Goal: Task Accomplishment & Management: Manage account settings

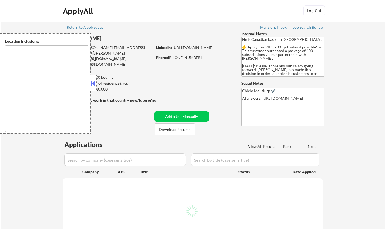
select select ""pending""
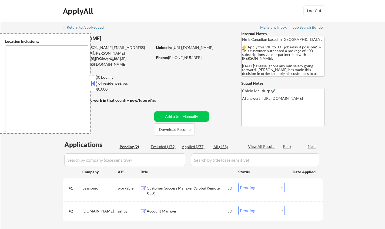
type textarea "Toronto, ON Etobicoke, ON Scarborough, ON North York, ON East York, ON York, ON…"
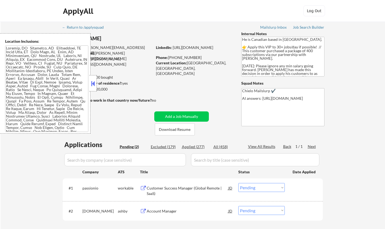
click at [58, 29] on div "← Return to /applysquad Mailslurp Inbox Job Search Builder Omar Adaoui User Ema…" at bounding box center [193, 131] width 270 height 218
drag, startPoint x: 34, startPoint y: 24, endPoint x: 42, endPoint y: 24, distance: 8.4
click at [42, 24] on div "← Return to /applysquad Mailslurp Inbox Job Search Builder Omar Adaoui User Ema…" at bounding box center [193, 133] width 385 height 223
click at [94, 81] on button at bounding box center [93, 83] width 6 height 8
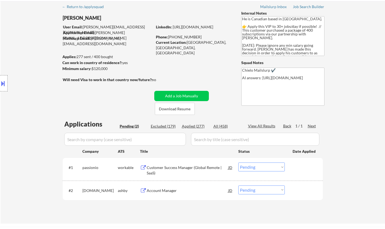
scroll to position [27, 0]
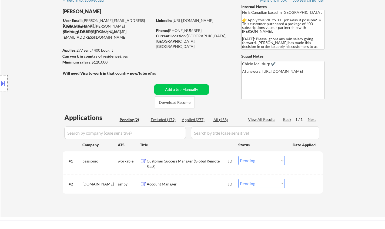
click at [181, 160] on div "Customer Success Manager (Global Remote | SaaS)" at bounding box center [188, 163] width 82 height 11
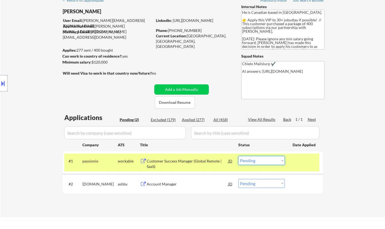
drag, startPoint x: 271, startPoint y: 162, endPoint x: 272, endPoint y: 167, distance: 4.9
click at [271, 162] on select "Choose an option... Pending Applied Excluded (Questions) Excluded (Expired) Exc…" at bounding box center [261, 160] width 47 height 9
click at [238, 156] on select "Choose an option... Pending Applied Excluded (Questions) Excluded (Expired) Exc…" at bounding box center [261, 160] width 47 height 9
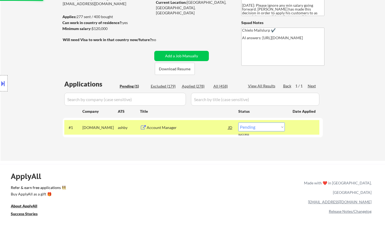
scroll to position [108, 0]
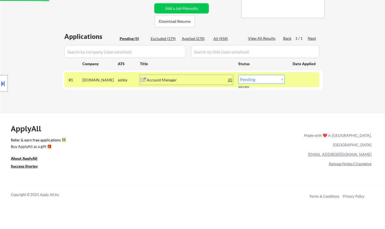
click at [161, 81] on div "Account Manager" at bounding box center [188, 79] width 82 height 5
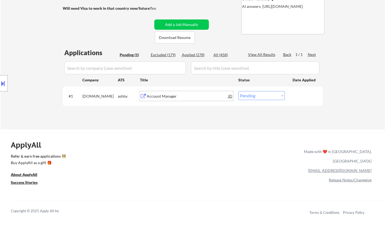
scroll to position [135, 0]
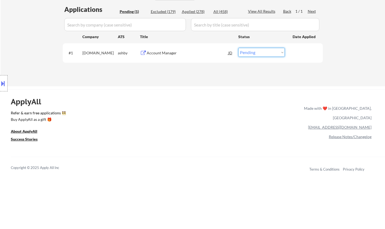
drag, startPoint x: 259, startPoint y: 52, endPoint x: 261, endPoint y: 56, distance: 5.3
click at [259, 52] on select "Choose an option... Pending Applied Excluded (Questions) Excluded (Expired) Exc…" at bounding box center [261, 52] width 47 height 9
select select ""applied""
click at [238, 48] on select "Choose an option... Pending Applied Excluded (Questions) Excluded (Expired) Exc…" at bounding box center [261, 52] width 47 height 9
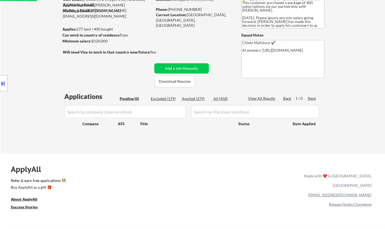
scroll to position [27, 0]
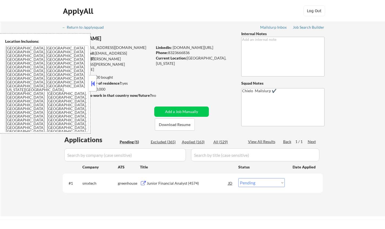
click at [92, 84] on button at bounding box center [93, 83] width 6 height 8
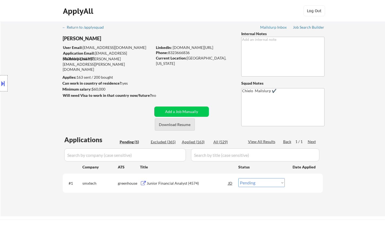
click at [177, 127] on button "Download Resume" at bounding box center [175, 124] width 40 height 12
click at [171, 181] on div "Junior Financial Analyst (4574)" at bounding box center [188, 183] width 82 height 5
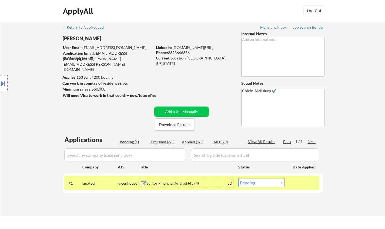
click at [276, 182] on select "Choose an option... Pending Applied Excluded (Questions) Excluded (Expired) Exc…" at bounding box center [261, 182] width 47 height 9
select select ""excluded__location_""
click at [238, 178] on select "Choose an option... Pending Applied Excluded (Questions) Excluded (Expired) Exc…" at bounding box center [261, 182] width 47 height 9
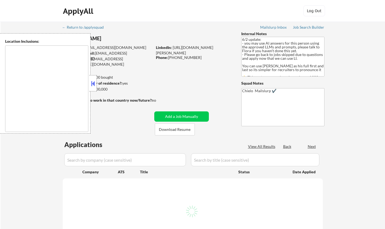
type textarea "[GEOGRAPHIC_DATA], [GEOGRAPHIC_DATA] [GEOGRAPHIC_DATA], [GEOGRAPHIC_DATA] [GEOG…"
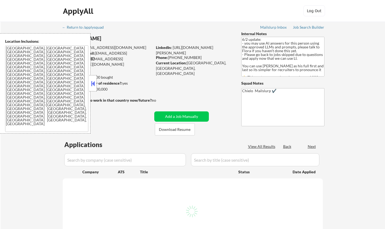
select select ""pending""
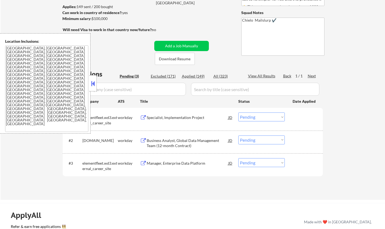
scroll to position [108, 0]
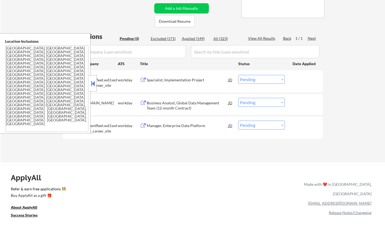
click at [94, 85] on button at bounding box center [93, 83] width 6 height 8
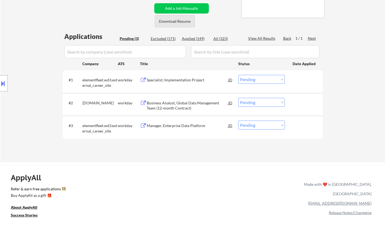
click at [178, 18] on button "Download Resume" at bounding box center [175, 21] width 40 height 12
click at [159, 81] on div "Specialist, Implementation Project" at bounding box center [188, 79] width 82 height 5
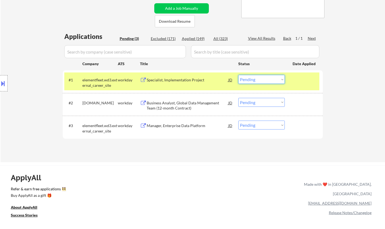
drag, startPoint x: 267, startPoint y: 79, endPoint x: 268, endPoint y: 84, distance: 4.5
click at [267, 79] on select "Choose an option... Pending Applied Excluded (Questions) Excluded (Expired) Exc…" at bounding box center [261, 79] width 47 height 9
click at [238, 75] on select "Choose an option... Pending Applied Excluded (Questions) Excluded (Expired) Exc…" at bounding box center [261, 79] width 47 height 9
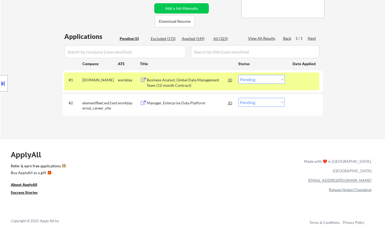
click at [188, 77] on div "Business Analyst, Global Data Management Team (12-month Contract)" at bounding box center [188, 81] width 82 height 13
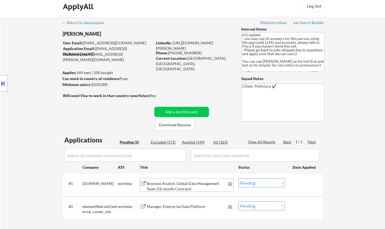
scroll to position [135, 0]
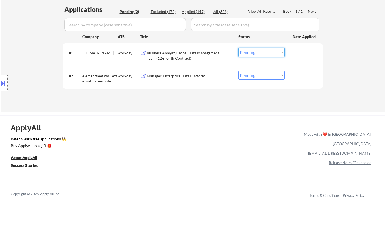
click at [261, 52] on select "Choose an option... Pending Applied Excluded (Questions) Excluded (Expired) Exc…" at bounding box center [261, 52] width 47 height 9
click at [238, 48] on select "Choose an option... Pending Applied Excluded (Questions) Excluded (Expired) Exc…" at bounding box center [261, 52] width 47 height 9
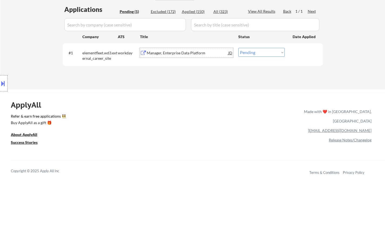
click at [183, 51] on div "Manager, Enterprise Data Platform" at bounding box center [188, 52] width 82 height 5
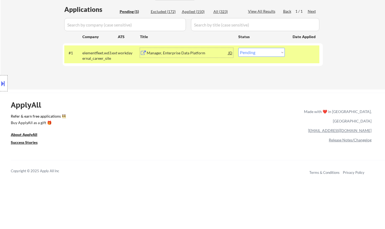
click at [261, 49] on select "Choose an option... Pending Applied Excluded (Questions) Excluded (Expired) Exc…" at bounding box center [261, 52] width 47 height 9
select select ""excluded__bad_match_""
click at [238, 48] on select "Choose an option... Pending Applied Excluded (Questions) Excluded (Expired) Exc…" at bounding box center [261, 52] width 47 height 9
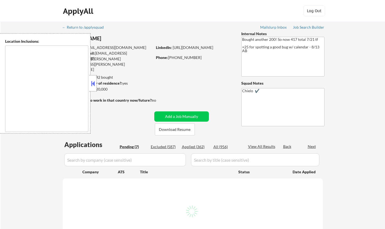
type textarea "[GEOGRAPHIC_DATA], [GEOGRAPHIC_DATA] [GEOGRAPHIC_DATA], [GEOGRAPHIC_DATA] [GEOG…"
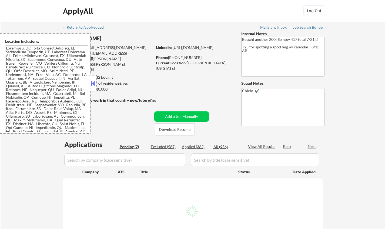
select select ""pending""
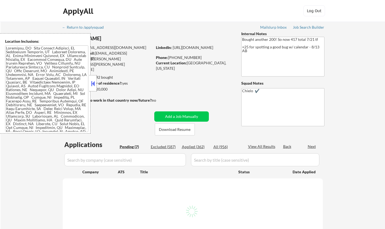
select select ""pending""
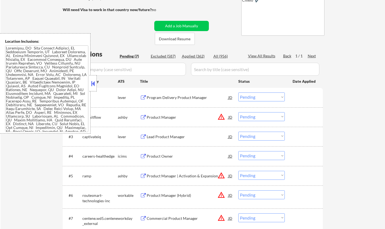
scroll to position [135, 0]
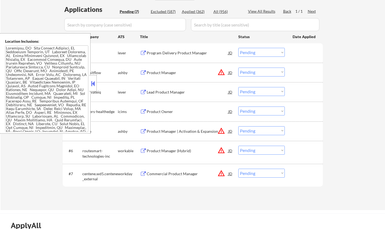
click at [92, 81] on button at bounding box center [93, 83] width 6 height 8
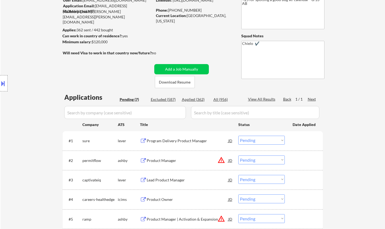
scroll to position [0, 0]
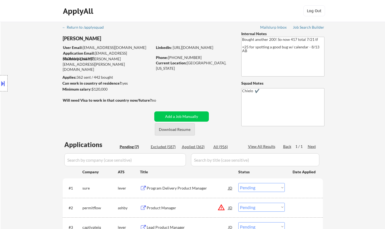
click at [180, 128] on button "Download Resume" at bounding box center [175, 129] width 40 height 12
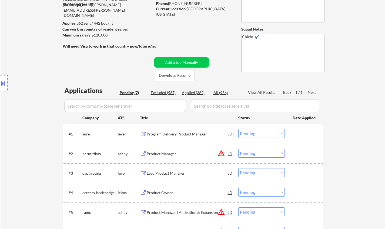
click at [176, 131] on div "Program Delivery Product Manager" at bounding box center [188, 134] width 82 height 10
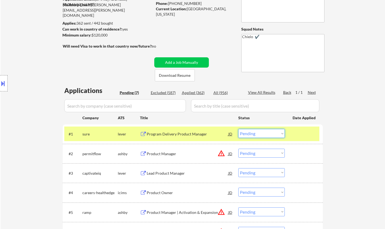
drag, startPoint x: 258, startPoint y: 131, endPoint x: 255, endPoint y: 136, distance: 5.7
click at [258, 131] on select "Choose an option... Pending Applied Excluded (Questions) Excluded (Expired) Exc…" at bounding box center [261, 133] width 47 height 9
click at [238, 129] on select "Choose an option... Pending Applied Excluded (Questions) Excluded (Expired) Exc…" at bounding box center [261, 133] width 47 height 9
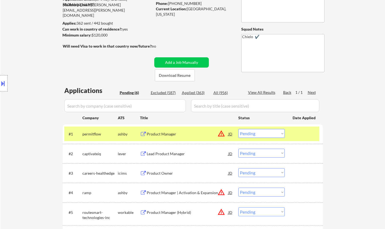
scroll to position [81, 0]
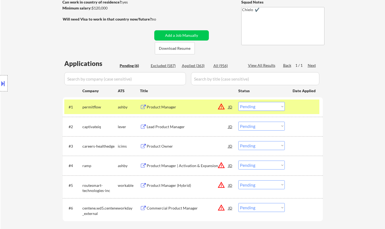
click at [231, 108] on div "JD" at bounding box center [230, 107] width 5 height 10
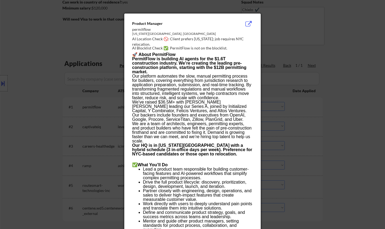
click at [316, 119] on div at bounding box center [192, 114] width 385 height 229
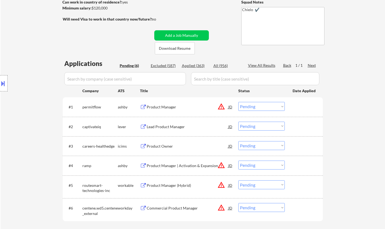
click at [3, 84] on button at bounding box center [3, 83] width 6 height 9
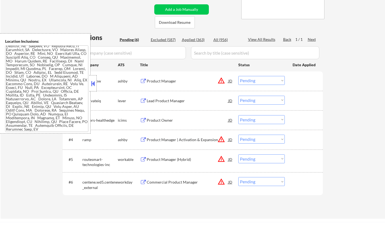
scroll to position [108, 0]
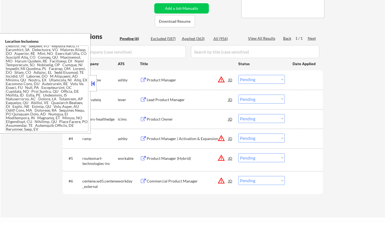
click at [93, 84] on button at bounding box center [93, 83] width 6 height 8
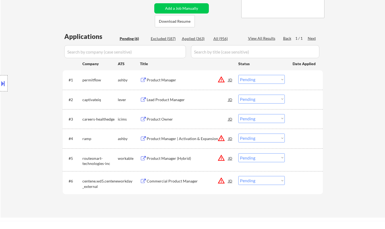
click at [265, 81] on select "Choose an option... Pending Applied Excluded (Questions) Excluded (Expired) Exc…" at bounding box center [261, 79] width 47 height 9
click at [238, 75] on select "Choose an option... Pending Applied Excluded (Questions) Excluded (Expired) Exc…" at bounding box center [261, 79] width 47 height 9
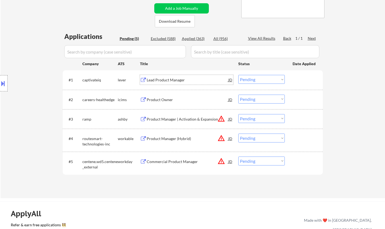
click at [160, 79] on div "Lead Product Manager" at bounding box center [188, 79] width 82 height 5
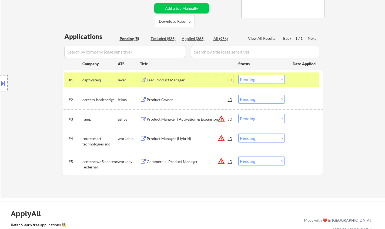
click at [271, 82] on select "Choose an option... Pending Applied Excluded (Questions) Excluded (Expired) Exc…" at bounding box center [261, 79] width 47 height 9
click at [238, 75] on select "Choose an option... Pending Applied Excluded (Questions) Excluded (Expired) Exc…" at bounding box center [261, 79] width 47 height 9
select select ""pending""
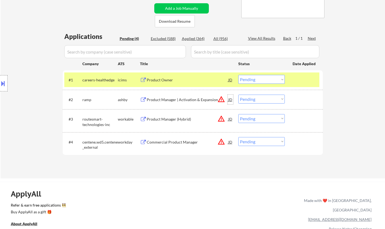
click at [230, 99] on div "JD" at bounding box center [230, 100] width 5 height 10
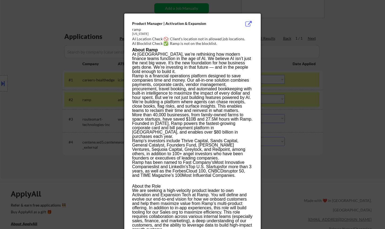
click at [352, 134] on div at bounding box center [192, 114] width 385 height 229
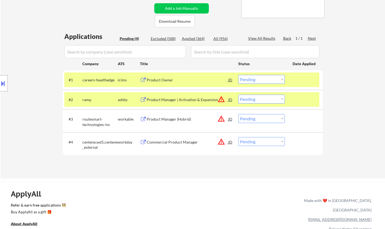
click at [264, 99] on select "Choose an option... Pending Applied Excluded (Questions) Excluded (Expired) Exc…" at bounding box center [261, 99] width 47 height 9
click at [238, 95] on select "Choose an option... Pending Applied Excluded (Questions) Excluded (Expired) Exc…" at bounding box center [261, 99] width 47 height 9
click at [160, 80] on div "Product Owner" at bounding box center [188, 79] width 82 height 5
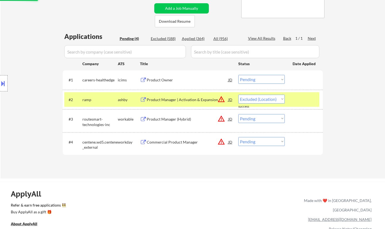
select select ""pending""
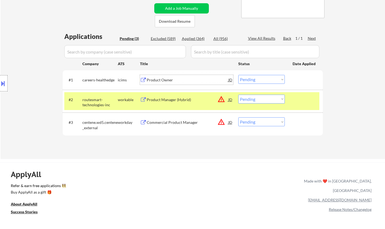
drag, startPoint x: 269, startPoint y: 78, endPoint x: 269, endPoint y: 83, distance: 5.1
click at [269, 78] on select "Choose an option... Pending Applied Excluded (Questions) Excluded (Expired) Exc…" at bounding box center [261, 79] width 47 height 9
click at [238, 75] on select "Choose an option... Pending Applied Excluded (Questions) Excluded (Expired) Exc…" at bounding box center [261, 79] width 47 height 9
select select ""pending""
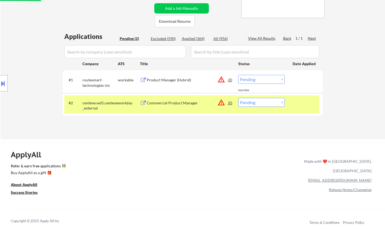
click at [226, 98] on div "Commercial Product Manager" at bounding box center [188, 103] width 82 height 10
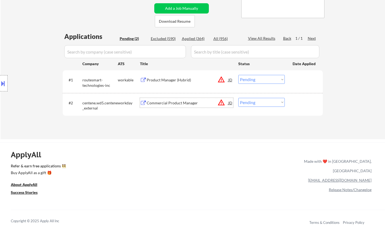
click at [265, 105] on select "Choose an option... Pending Applied Excluded (Questions) Excluded (Expired) Exc…" at bounding box center [261, 102] width 47 height 9
select select ""excluded__location_""
click at [238, 98] on select "Choose an option... Pending Applied Excluded (Questions) Excluded (Expired) Exc…" at bounding box center [261, 102] width 47 height 9
click at [231, 81] on div "JD" at bounding box center [230, 80] width 5 height 10
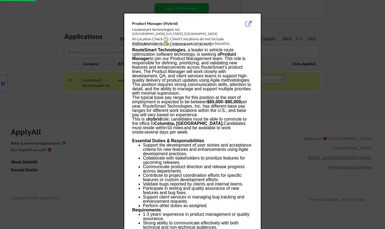
drag, startPoint x: 330, startPoint y: 157, endPoint x: 321, endPoint y: 131, distance: 28.2
click at [330, 157] on div at bounding box center [192, 114] width 385 height 229
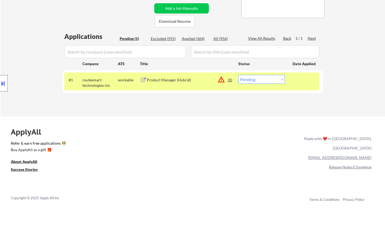
click at [0, 78] on div at bounding box center [4, 83] width 8 height 16
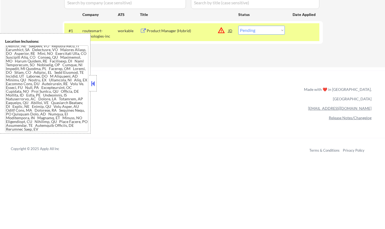
scroll to position [135, 0]
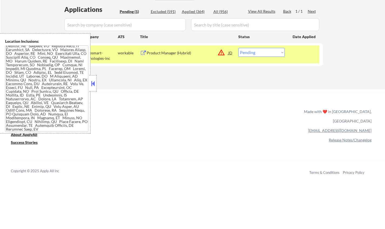
click at [91, 85] on button at bounding box center [93, 83] width 6 height 8
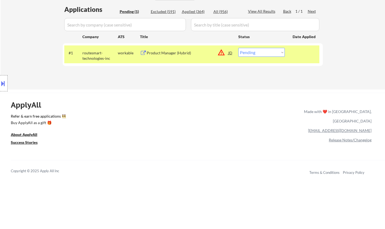
click at [161, 57] on div "Product Manager (Hybrid)" at bounding box center [188, 53] width 82 height 10
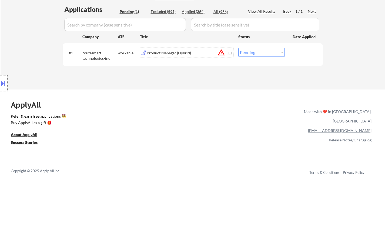
drag, startPoint x: 253, startPoint y: 53, endPoint x: 255, endPoint y: 55, distance: 3.1
click at [253, 53] on select "Choose an option... Pending Applied Excluded (Questions) Excluded (Expired) Exc…" at bounding box center [261, 52] width 47 height 9
select select ""excluded__salary_""
click at [238, 48] on select "Choose an option... Pending Applied Excluded (Questions) Excluded (Expired) Exc…" at bounding box center [261, 52] width 47 height 9
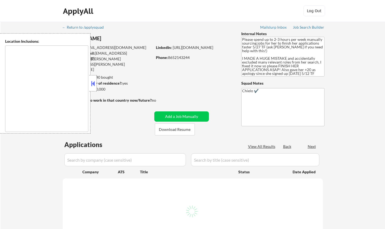
type textarea "[GEOGRAPHIC_DATA], [GEOGRAPHIC_DATA] [GEOGRAPHIC_DATA], [GEOGRAPHIC_DATA] [GEOG…"
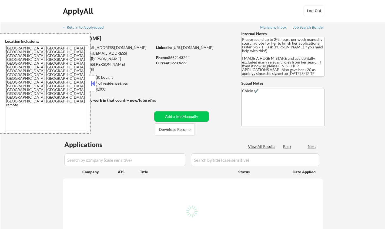
select select ""pending""
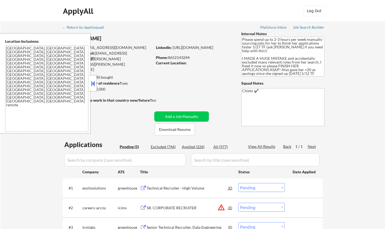
drag, startPoint x: 91, startPoint y: 80, endPoint x: 93, endPoint y: 83, distance: 3.0
click at [91, 80] on button at bounding box center [93, 83] width 6 height 8
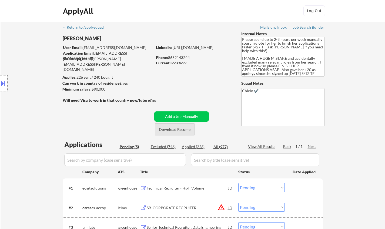
click at [175, 129] on button "Download Resume" at bounding box center [175, 129] width 40 height 12
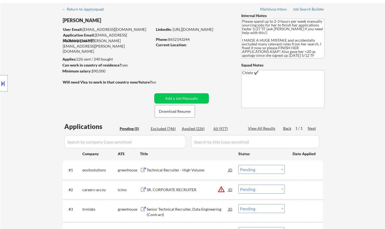
scroll to position [54, 0]
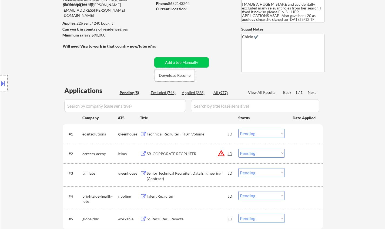
click at [173, 132] on div "Technical Recruiter - High Volume" at bounding box center [188, 133] width 82 height 5
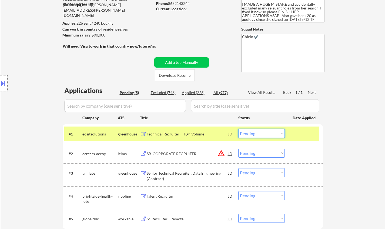
drag, startPoint x: 261, startPoint y: 131, endPoint x: 263, endPoint y: 137, distance: 6.2
click at [261, 131] on select "Choose an option... Pending Applied Excluded (Questions) Excluded (Expired) Exc…" at bounding box center [261, 133] width 47 height 9
click at [238, 129] on select "Choose an option... Pending Applied Excluded (Questions) Excluded (Expired) Exc…" at bounding box center [261, 133] width 47 height 9
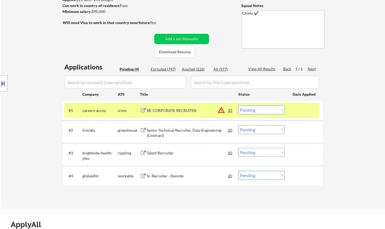
scroll to position [81, 0]
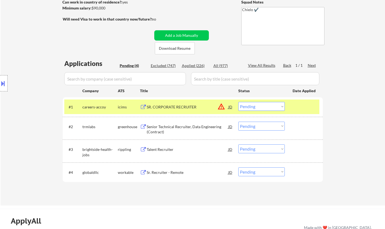
click at [230, 104] on div "JD" at bounding box center [230, 107] width 5 height 10
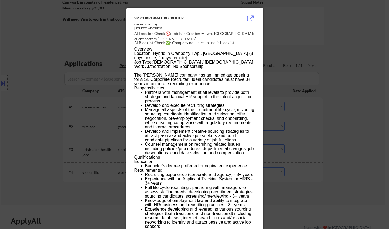
click at [314, 131] on div at bounding box center [194, 114] width 389 height 229
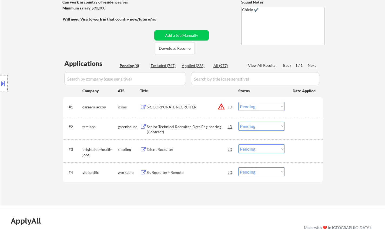
click at [0, 83] on button at bounding box center [3, 83] width 6 height 9
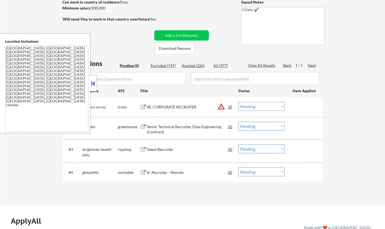
drag, startPoint x: 268, startPoint y: 106, endPoint x: 271, endPoint y: 111, distance: 5.0
click at [268, 106] on select "Choose an option... Pending Applied Excluded (Questions) Excluded (Expired) Exc…" at bounding box center [261, 106] width 47 height 9
click at [238, 102] on select "Choose an option... Pending Applied Excluded (Questions) Excluded (Expired) Exc…" at bounding box center [261, 106] width 47 height 9
click at [89, 85] on div at bounding box center [93, 83] width 8 height 16
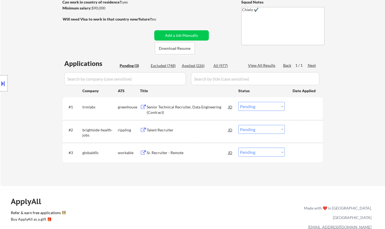
click at [169, 106] on div "Senior Technical Recruiter, Data Engineering (Contract)" at bounding box center [188, 109] width 82 height 11
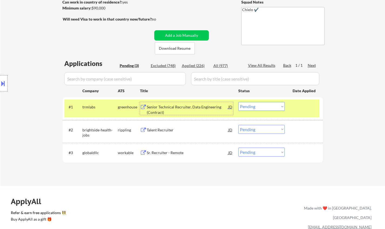
click at [264, 104] on select "Choose an option... Pending Applied Excluded (Questions) Excluded (Expired) Exc…" at bounding box center [261, 106] width 47 height 9
click at [238, 102] on select "Choose an option... Pending Applied Excluded (Questions) Excluded (Expired) Exc…" at bounding box center [261, 106] width 47 height 9
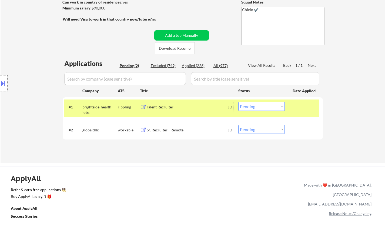
click at [167, 108] on div "Talent Recruiter" at bounding box center [188, 106] width 82 height 5
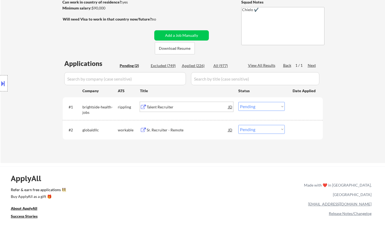
click at [272, 104] on select "Choose an option... Pending Applied Excluded (Questions) Excluded (Expired) Exc…" at bounding box center [261, 106] width 47 height 9
click at [238, 102] on select "Choose an option... Pending Applied Excluded (Questions) Excluded (Expired) Exc…" at bounding box center [261, 106] width 47 height 9
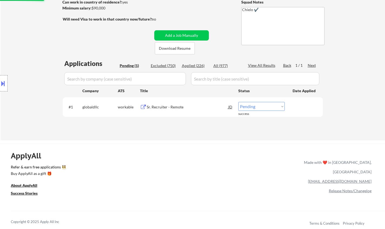
click at [171, 104] on div "Sr. Recruiter - Remote" at bounding box center [188, 107] width 82 height 10
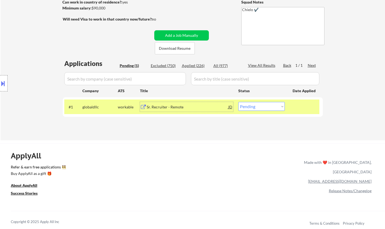
drag, startPoint x: 267, startPoint y: 102, endPoint x: 269, endPoint y: 105, distance: 3.3
click at [267, 102] on select "Choose an option... Pending Applied Excluded (Questions) Excluded (Expired) Exc…" at bounding box center [261, 106] width 47 height 9
select select ""excluded__bad_match_""
click at [238, 102] on select "Choose an option... Pending Applied Excluded (Questions) Excluded (Expired) Exc…" at bounding box center [261, 106] width 47 height 9
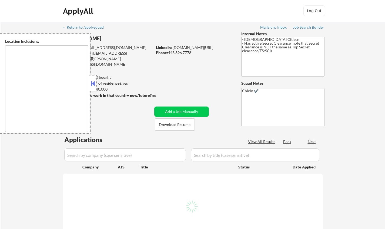
type textarea "[GEOGRAPHIC_DATA], [GEOGRAPHIC_DATA] [GEOGRAPHIC_DATA], [GEOGRAPHIC_DATA] [GEOG…"
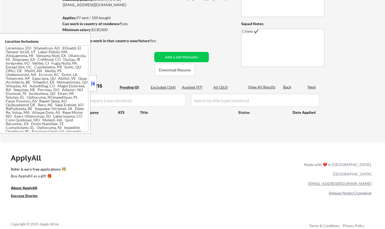
scroll to position [81, 0]
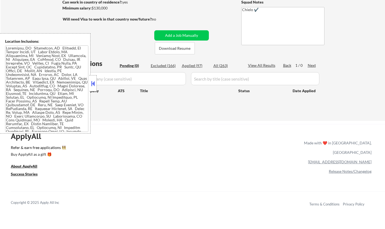
click at [94, 84] on button at bounding box center [93, 83] width 6 height 8
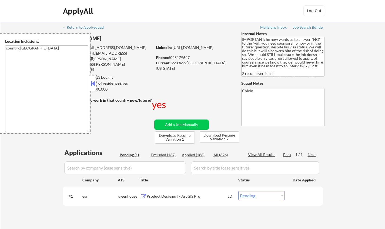
click at [95, 79] on button at bounding box center [93, 83] width 6 height 8
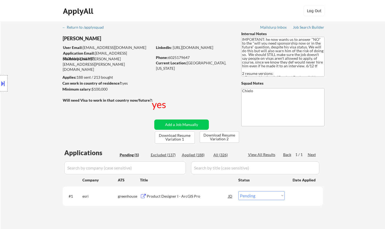
click at [167, 197] on div "Product Designer I - ArcGIS Pro" at bounding box center [188, 196] width 82 height 5
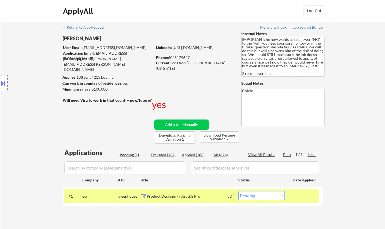
click at [0, 93] on div "Location Inclusions: country:[GEOGRAPHIC_DATA]" at bounding box center [48, 83] width 97 height 100
click at [0, 86] on button at bounding box center [3, 83] width 6 height 9
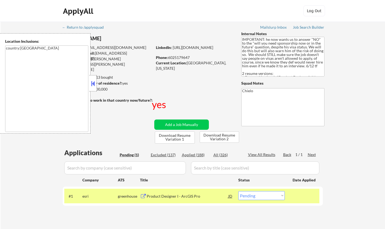
click at [94, 85] on button at bounding box center [93, 83] width 6 height 8
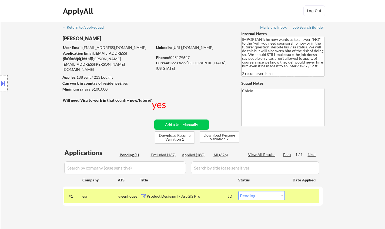
click at [268, 198] on select "Choose an option... Pending Applied Excluded (Questions) Excluded (Expired) Exc…" at bounding box center [261, 195] width 47 height 9
select select ""applied""
click at [238, 191] on select "Choose an option... Pending Applied Excluded (Questions) Excluded (Expired) Exc…" at bounding box center [261, 195] width 47 height 9
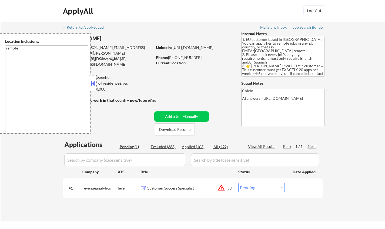
click at [93, 84] on button at bounding box center [93, 83] width 6 height 8
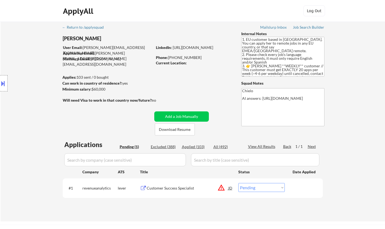
click at [2, 82] on button at bounding box center [3, 83] width 6 height 9
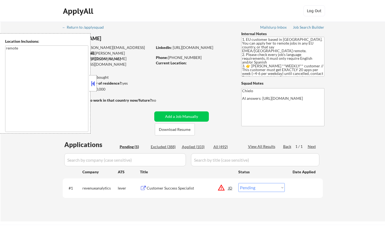
click at [230, 188] on div "JD" at bounding box center [230, 188] width 5 height 10
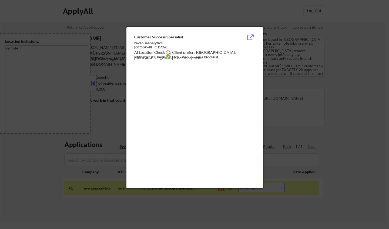
drag, startPoint x: 260, startPoint y: 218, endPoint x: 271, endPoint y: 203, distance: 19.1
click at [260, 218] on div at bounding box center [194, 114] width 389 height 229
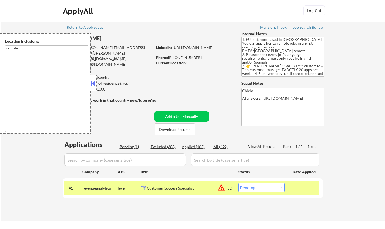
click at [277, 189] on select "Choose an option... Pending Applied Excluded (Questions) Excluded (Expired) Exc…" at bounding box center [261, 187] width 47 height 9
select select ""excluded__location_""
click at [238, 183] on select "Choose an option... Pending Applied Excluded (Questions) Excluded (Expired) Exc…" at bounding box center [261, 187] width 47 height 9
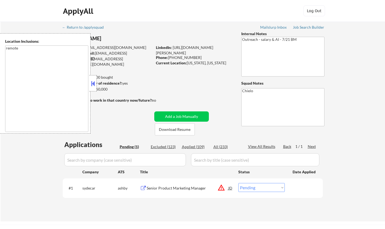
click at [94, 85] on button at bounding box center [93, 83] width 6 height 8
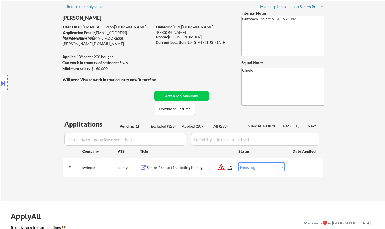
scroll to position [27, 0]
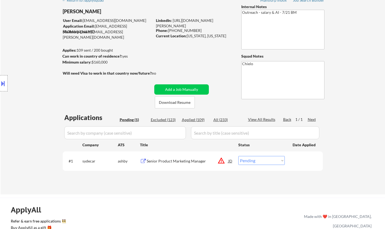
click at [2, 80] on button at bounding box center [3, 83] width 6 height 9
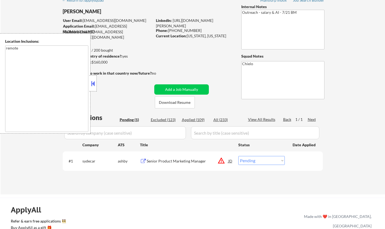
click at [231, 162] on div "JD" at bounding box center [230, 161] width 5 height 10
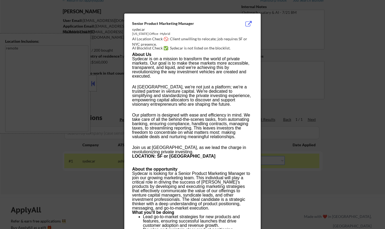
click at [307, 178] on div at bounding box center [192, 114] width 385 height 229
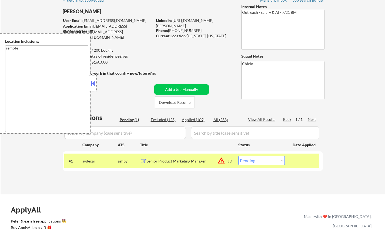
click at [232, 161] on div "JD" at bounding box center [230, 161] width 5 height 10
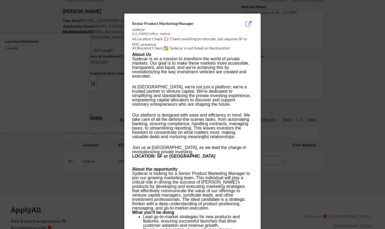
click at [325, 189] on div at bounding box center [192, 114] width 385 height 229
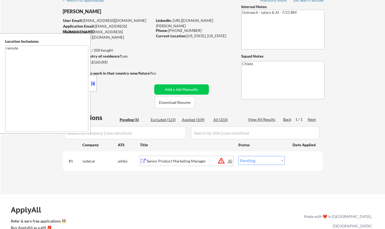
click at [177, 162] on div "Senior Product Marketing Manager" at bounding box center [188, 160] width 82 height 5
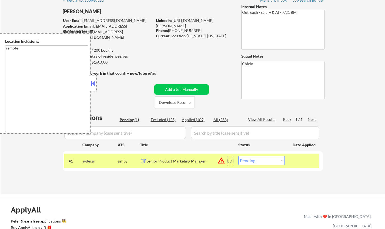
click at [229, 162] on div "JD" at bounding box center [230, 161] width 5 height 10
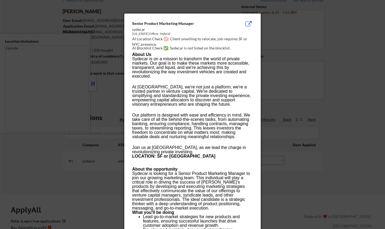
click at [360, 102] on div at bounding box center [192, 114] width 385 height 229
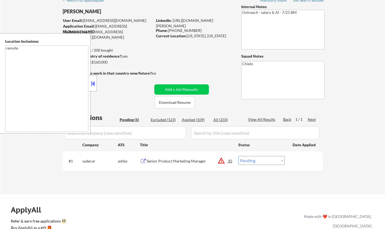
click at [250, 161] on select "Choose an option... Pending Applied Excluded (Questions) Excluded (Expired) Exc…" at bounding box center [261, 160] width 47 height 9
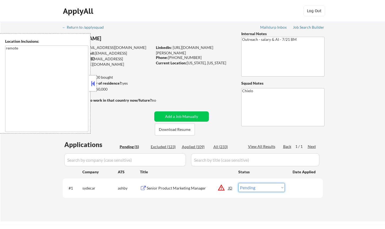
drag, startPoint x: 94, startPoint y: 80, endPoint x: 96, endPoint y: 82, distance: 3.1
click at [94, 80] on button at bounding box center [93, 83] width 6 height 8
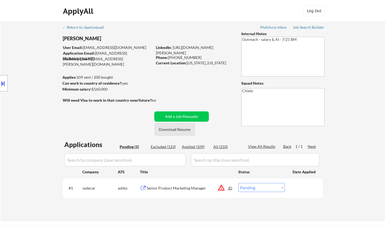
click at [170, 129] on button "Download Resume" at bounding box center [175, 129] width 40 height 12
click at [1, 87] on button at bounding box center [3, 83] width 6 height 9
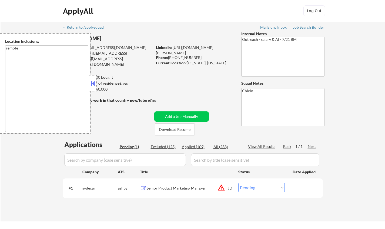
click at [91, 82] on button at bounding box center [93, 83] width 6 height 8
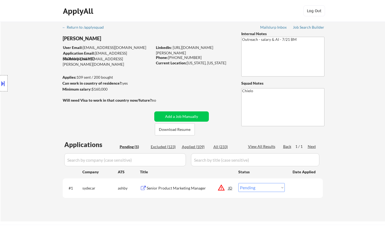
click at [253, 184] on select "Choose an option... Pending Applied Excluded (Questions) Excluded (Expired) Exc…" at bounding box center [261, 187] width 47 height 9
select select ""excluded__location_""
click at [238, 183] on select "Choose an option... Pending Applied Excluded (Questions) Excluded (Expired) Exc…" at bounding box center [261, 187] width 47 height 9
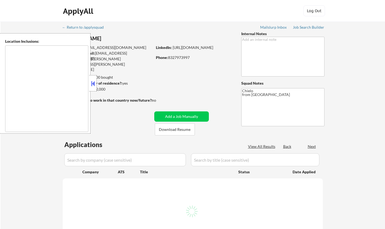
type textarea "[GEOGRAPHIC_DATA], [GEOGRAPHIC_DATA] [GEOGRAPHIC_DATA], [GEOGRAPHIC_DATA] [GEOG…"
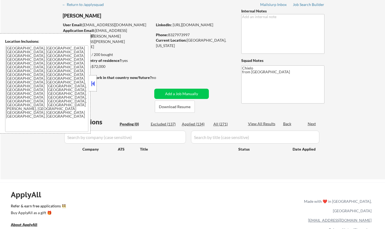
scroll to position [54, 0]
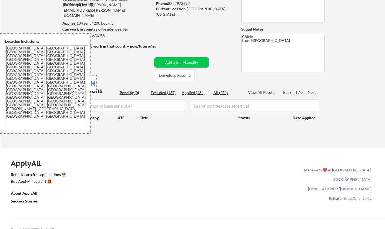
click at [91, 81] on button at bounding box center [93, 83] width 6 height 8
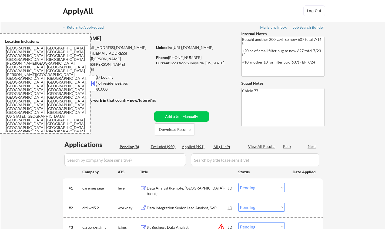
select select ""pending""
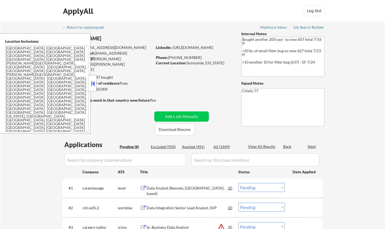
select select ""pending""
click at [92, 82] on button at bounding box center [93, 83] width 6 height 8
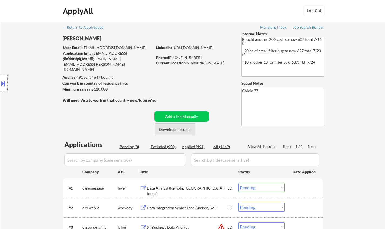
click at [185, 129] on button "Download Resume" at bounding box center [175, 129] width 40 height 12
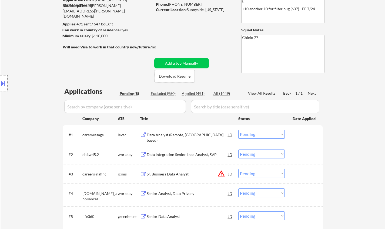
scroll to position [54, 0]
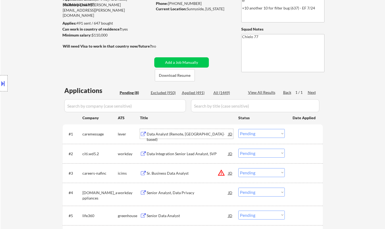
click at [176, 135] on div "Data Analyst (Remote, US-based)" at bounding box center [188, 136] width 82 height 11
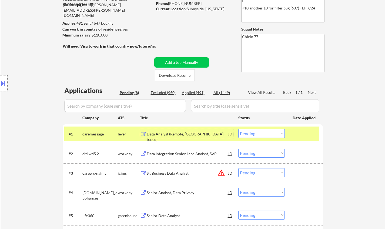
click at [269, 135] on select "Choose an option... Pending Applied Excluded (Questions) Excluded (Expired) Exc…" at bounding box center [261, 133] width 47 height 9
click at [238, 129] on select "Choose an option... Pending Applied Excluded (Questions) Excluded (Expired) Exc…" at bounding box center [261, 133] width 47 height 9
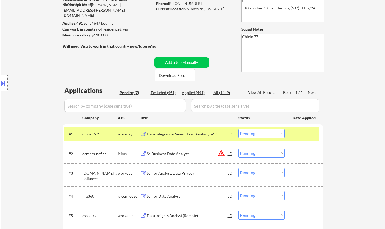
click at [164, 135] on div "Data Integration Senior Lead Analyst, SVP" at bounding box center [188, 133] width 82 height 5
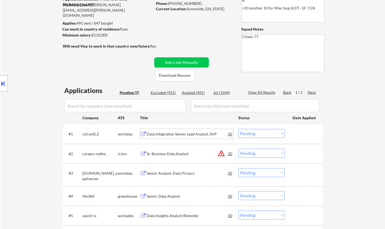
click at [253, 135] on select "Choose an option... Pending Applied Excluded (Questions) Excluded (Expired) Exc…" at bounding box center [261, 133] width 47 height 9
click at [238, 129] on select "Choose an option... Pending Applied Excluded (Questions) Excluded (Expired) Exc…" at bounding box center [261, 133] width 47 height 9
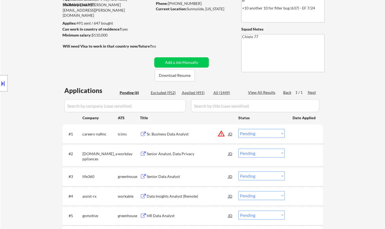
click at [231, 134] on div "JD" at bounding box center [230, 134] width 5 height 10
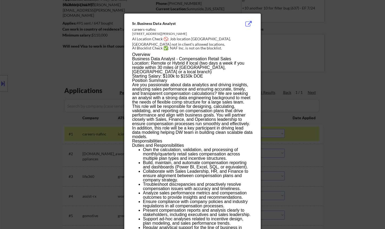
drag, startPoint x: 331, startPoint y: 153, endPoint x: 326, endPoint y: 154, distance: 4.9
click at [330, 153] on div at bounding box center [192, 114] width 385 height 229
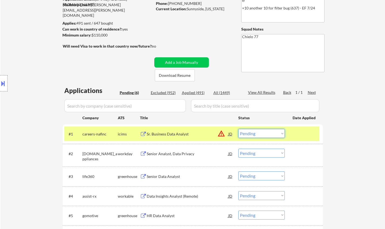
drag, startPoint x: 268, startPoint y: 134, endPoint x: 270, endPoint y: 137, distance: 2.9
click at [268, 134] on select "Choose an option... Pending Applied Excluded (Questions) Excluded (Expired) Exc…" at bounding box center [261, 133] width 47 height 9
click at [238, 129] on select "Choose an option... Pending Applied Excluded (Questions) Excluded (Expired) Exc…" at bounding box center [261, 133] width 47 height 9
select select ""pending""
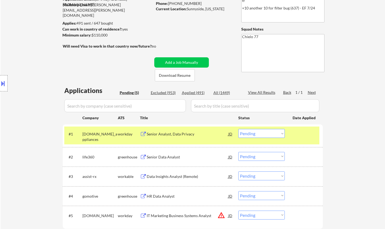
click at [162, 156] on div "Senior Data Analyst" at bounding box center [188, 156] width 82 height 5
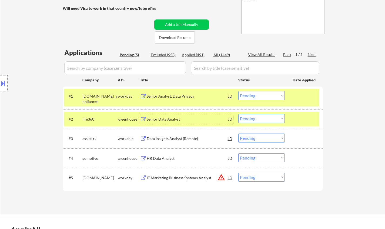
scroll to position [135, 0]
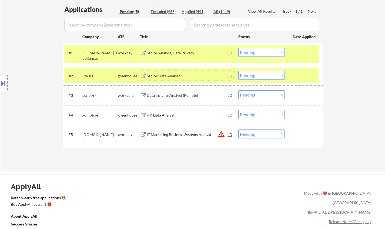
click at [265, 76] on select "Choose an option... Pending Applied Excluded (Questions) Excluded (Expired) Exc…" at bounding box center [261, 75] width 47 height 9
click at [238, 71] on select "Choose an option... Pending Applied Excluded (Questions) Excluded (Expired) Exc…" at bounding box center [261, 75] width 47 height 9
select select ""pending""
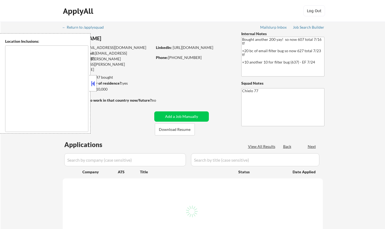
type textarea "[GEOGRAPHIC_DATA], [GEOGRAPHIC_DATA] [GEOGRAPHIC_DATA], [GEOGRAPHIC_DATA] [GEOG…"
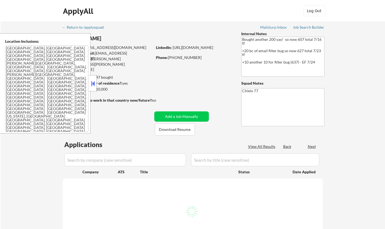
select select ""pending""
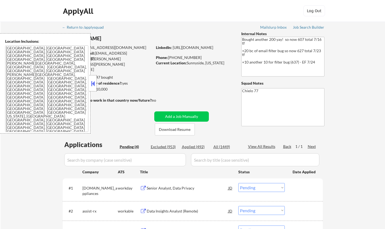
click at [92, 83] on button at bounding box center [93, 83] width 6 height 8
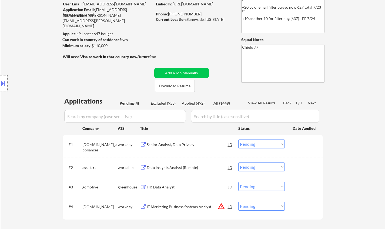
scroll to position [54, 0]
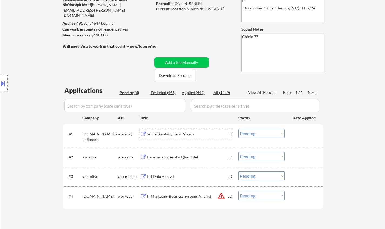
click at [180, 134] on div "Senior Analyst, Data Privacy" at bounding box center [188, 133] width 82 height 5
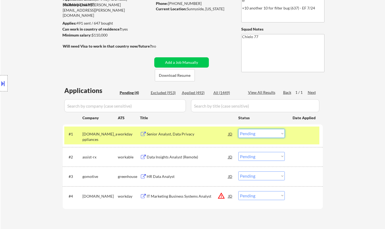
drag, startPoint x: 260, startPoint y: 135, endPoint x: 261, endPoint y: 138, distance: 2.9
click at [260, 135] on select "Choose an option... Pending Applied Excluded (Questions) Excluded (Expired) Exc…" at bounding box center [261, 133] width 47 height 9
click at [238, 129] on select "Choose an option... Pending Applied Excluded (Questions) Excluded (Expired) Exc…" at bounding box center [261, 133] width 47 height 9
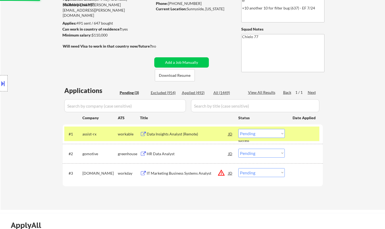
click at [165, 133] on div "Data Insights Analyst (Remote)" at bounding box center [188, 133] width 82 height 5
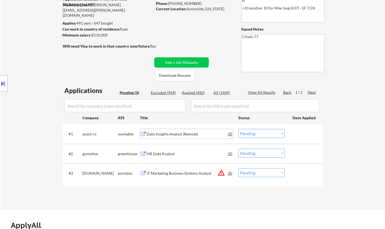
drag, startPoint x: 255, startPoint y: 134, endPoint x: 259, endPoint y: 137, distance: 4.8
click at [256, 134] on select "Choose an option... Pending Applied Excluded (Questions) Excluded (Expired) Exc…" at bounding box center [261, 133] width 47 height 9
click at [238, 129] on select "Choose an option... Pending Applied Excluded (Questions) Excluded (Expired) Exc…" at bounding box center [261, 133] width 47 height 9
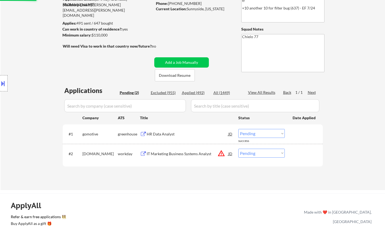
click at [161, 133] on div "HR Data Analyst" at bounding box center [188, 133] width 82 height 5
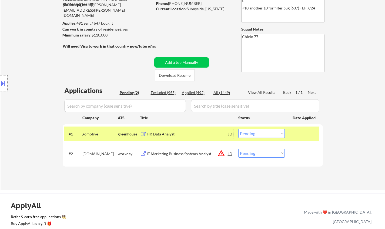
click at [257, 132] on select "Choose an option... Pending Applied Excluded (Questions) Excluded (Expired) Exc…" at bounding box center [261, 133] width 47 height 9
click at [238, 129] on select "Choose an option... Pending Applied Excluded (Questions) Excluded (Expired) Exc…" at bounding box center [261, 133] width 47 height 9
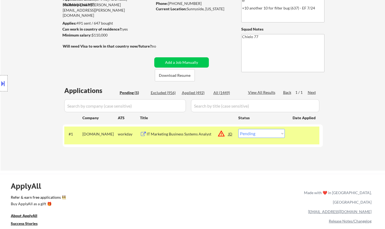
click at [230, 133] on div "JD" at bounding box center [230, 134] width 5 height 10
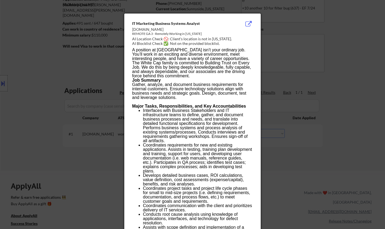
click at [312, 167] on div at bounding box center [192, 114] width 385 height 229
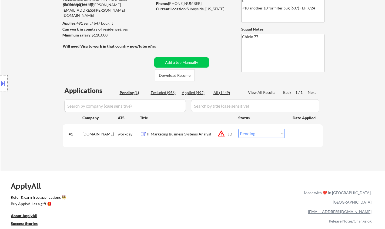
click at [268, 133] on select "Choose an option... Pending Applied Excluded (Questions) Excluded (Expired) Exc…" at bounding box center [261, 133] width 47 height 9
select select ""excluded__location_""
click at [238, 129] on select "Choose an option... Pending Applied Excluded (Questions) Excluded (Expired) Exc…" at bounding box center [261, 133] width 47 height 9
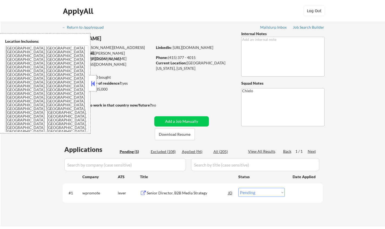
drag, startPoint x: 92, startPoint y: 80, endPoint x: 132, endPoint y: 124, distance: 59.5
click at [92, 80] on button at bounding box center [93, 83] width 6 height 8
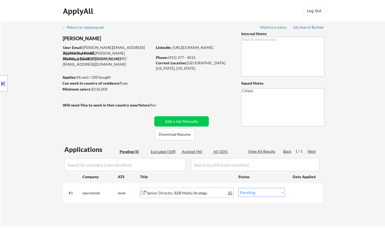
click at [163, 193] on div "Senior Director, B2B Media Strategy" at bounding box center [188, 192] width 82 height 5
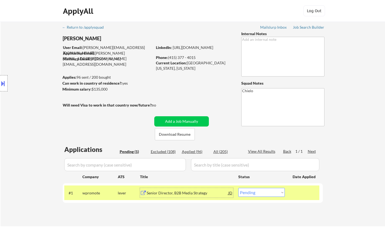
click at [271, 192] on select "Choose an option... Pending Applied Excluded (Questions) Excluded (Expired) Exc…" at bounding box center [261, 192] width 47 height 9
select select ""excluded""
click at [238, 188] on select "Choose an option... Pending Applied Excluded (Questions) Excluded (Expired) Exc…" at bounding box center [261, 192] width 47 height 9
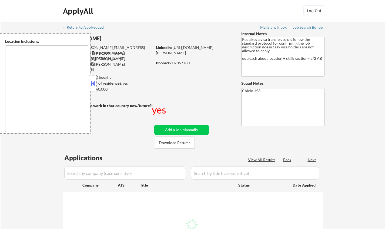
select select ""pending""
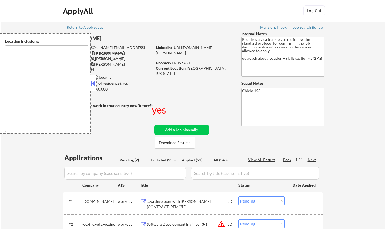
scroll to position [81, 0]
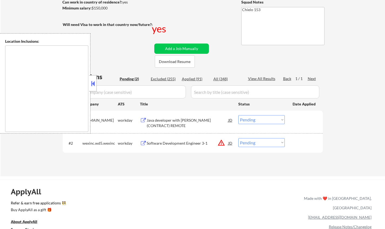
click at [93, 85] on button at bounding box center [93, 83] width 6 height 8
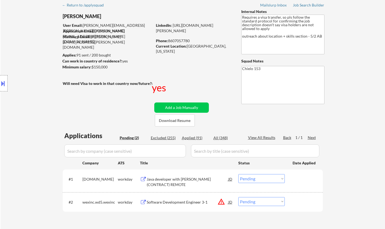
scroll to position [27, 0]
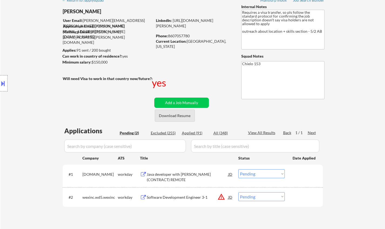
click at [181, 111] on button "Download Resume" at bounding box center [175, 115] width 40 height 12
click at [192, 175] on div "Java developer with [PERSON_NAME] (CONTRACT) REMOTE" at bounding box center [188, 177] width 82 height 11
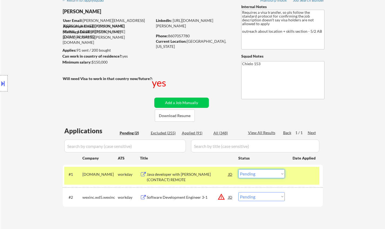
click at [264, 172] on select "Choose an option... Pending Applied Excluded (Questions) Excluded (Expired) Exc…" at bounding box center [261, 173] width 47 height 9
click at [238, 169] on select "Choose an option... Pending Applied Excluded (Questions) Excluded (Expired) Exc…" at bounding box center [261, 173] width 47 height 9
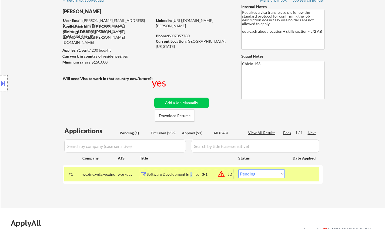
drag, startPoint x: 191, startPoint y: 174, endPoint x: 186, endPoint y: 165, distance: 11.0
click at [186, 165] on div "#1 wexinc.wd5.wexinc workday Software Development Engineer 3-1 JD warning_amber…" at bounding box center [193, 174] width 260 height 19
click at [179, 172] on div "Software Development Engineer 3-1" at bounding box center [188, 174] width 82 height 5
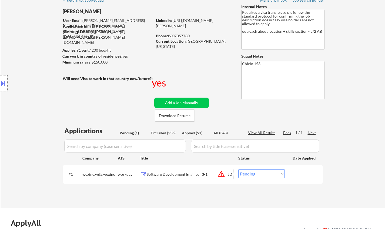
click at [264, 173] on select "Choose an option... Pending Applied Excluded (Questions) Excluded (Expired) Exc…" at bounding box center [261, 173] width 47 height 9
select select ""excluded__expired_""
click at [238, 169] on select "Choose an option... Pending Applied Excluded (Questions) Excluded (Expired) Exc…" at bounding box center [261, 173] width 47 height 9
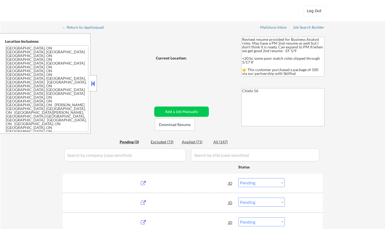
select select ""pending""
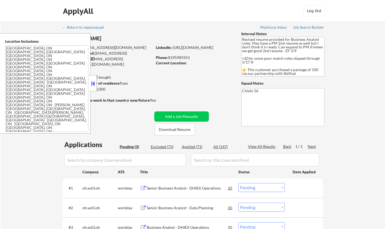
scroll to position [27, 0]
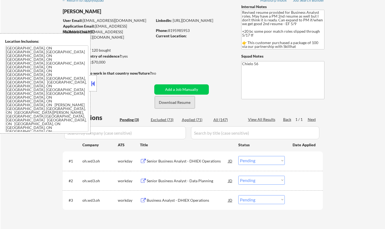
click at [178, 106] on button "Download Resume" at bounding box center [175, 102] width 40 height 12
click at [172, 177] on div "Senior Business Analyst - Data Planning" at bounding box center [188, 181] width 82 height 10
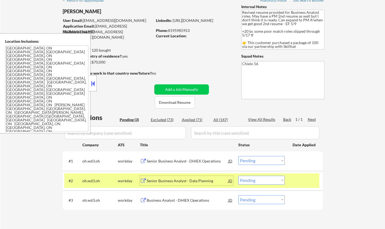
click at [270, 181] on select "Choose an option... Pending Applied Excluded (Questions) Excluded (Expired) Exc…" at bounding box center [261, 180] width 47 height 9
click at [238, 176] on select "Choose an option... Pending Applied Excluded (Questions) Excluded (Expired) Exc…" at bounding box center [261, 180] width 47 height 9
select select ""pending""
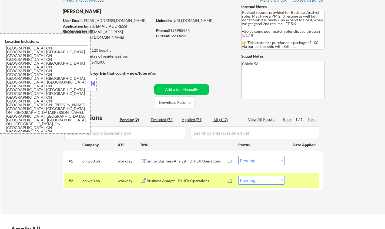
drag, startPoint x: 94, startPoint y: 85, endPoint x: 109, endPoint y: 98, distance: 20.5
click at [93, 85] on button at bounding box center [93, 83] width 6 height 8
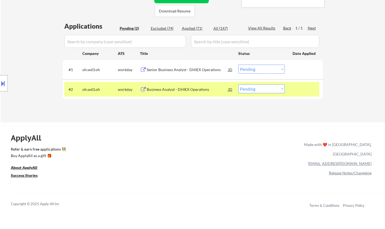
scroll to position [135, 0]
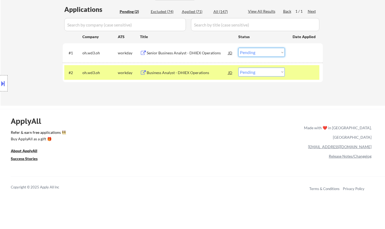
drag, startPoint x: 264, startPoint y: 52, endPoint x: 264, endPoint y: 57, distance: 4.3
click at [264, 52] on select "Choose an option... Pending Applied Excluded (Questions) Excluded (Expired) Exc…" at bounding box center [261, 52] width 47 height 9
select select ""excluded""
click at [238, 48] on select "Choose an option... Pending Applied Excluded (Questions) Excluded (Expired) Exc…" at bounding box center [261, 52] width 47 height 9
click at [267, 69] on select "Choose an option... Pending Applied Excluded (Questions) Excluded (Expired) Exc…" at bounding box center [261, 72] width 47 height 9
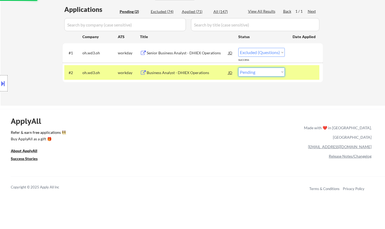
select select ""excluded""
click at [238, 68] on select "Choose an option... Pending Applied Excluded (Questions) Excluded (Expired) Exc…" at bounding box center [261, 72] width 47 height 9
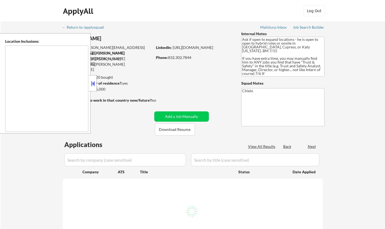
type textarea "[GEOGRAPHIC_DATA], [GEOGRAPHIC_DATA] [GEOGRAPHIC_DATA], [GEOGRAPHIC_DATA] [GEOG…"
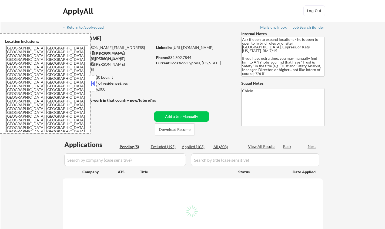
select select ""pending""
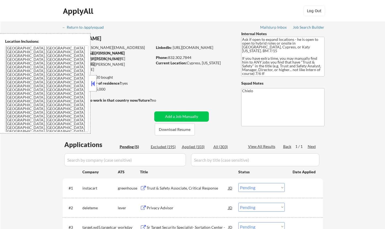
click at [90, 84] on div at bounding box center [93, 83] width 8 height 16
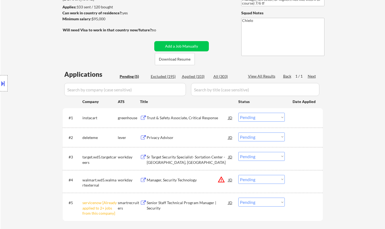
scroll to position [108, 0]
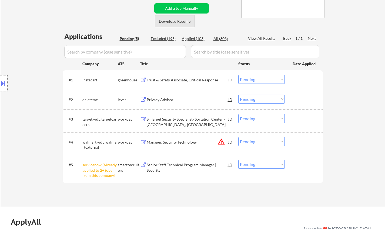
click at [171, 21] on button "Download Resume" at bounding box center [175, 21] width 40 height 12
click at [167, 77] on div "Trust & Safety Associate, Critical Response" at bounding box center [188, 80] width 82 height 10
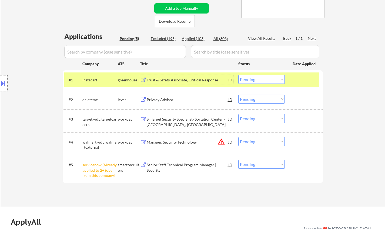
click at [265, 75] on select "Choose an option... Pending Applied Excluded (Questions) Excluded (Expired) Exc…" at bounding box center [261, 79] width 47 height 9
click at [238, 75] on select "Choose an option... Pending Applied Excluded (Questions) Excluded (Expired) Exc…" at bounding box center [261, 79] width 47 height 9
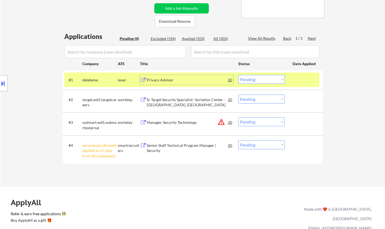
click at [164, 78] on div "Privacy Advisor" at bounding box center [188, 79] width 82 height 5
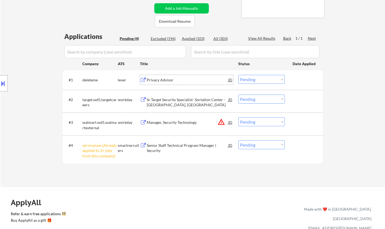
drag, startPoint x: 257, startPoint y: 79, endPoint x: 257, endPoint y: 83, distance: 4.3
click at [257, 79] on select "Choose an option... Pending Applied Excluded (Questions) Excluded (Expired) Exc…" at bounding box center [261, 79] width 47 height 9
click at [238, 75] on select "Choose an option... Pending Applied Excluded (Questions) Excluded (Expired) Exc…" at bounding box center [261, 79] width 47 height 9
select select ""pending""
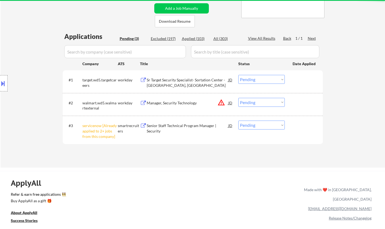
click at [170, 78] on div "Sr Target Security Specialist- Sortation Center - Houston, TX" at bounding box center [188, 82] width 82 height 11
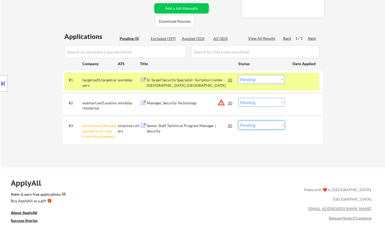
drag, startPoint x: 275, startPoint y: 122, endPoint x: 285, endPoint y: 149, distance: 28.1
click at [275, 124] on select "Choose an option... Pending Applied Excluded (Questions) Excluded (Expired) Exc…" at bounding box center [261, 125] width 47 height 9
select select ""excluded__other_""
click at [238, 121] on select "Choose an option... Pending Applied Excluded (Questions) Excluded (Expired) Exc…" at bounding box center [261, 125] width 47 height 9
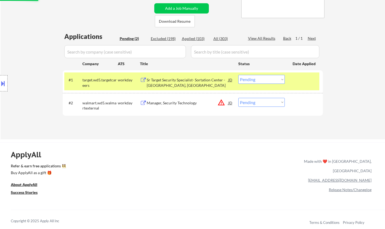
click at [2, 80] on button at bounding box center [3, 83] width 6 height 9
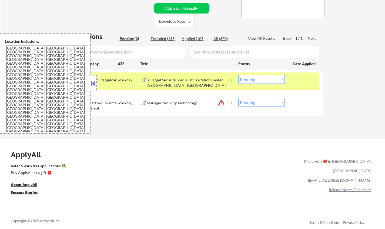
click at [233, 102] on div "#2 walmart.wd5.walmartexternal workday Manager, Security Technology JD warning_…" at bounding box center [191, 104] width 255 height 18
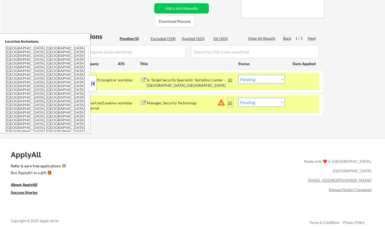
click at [230, 103] on div "JD" at bounding box center [230, 103] width 5 height 10
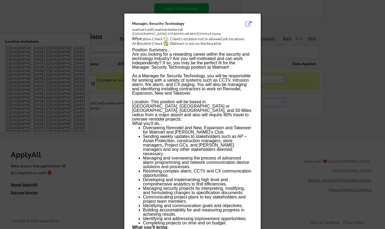
click at [302, 165] on div at bounding box center [192, 114] width 385 height 229
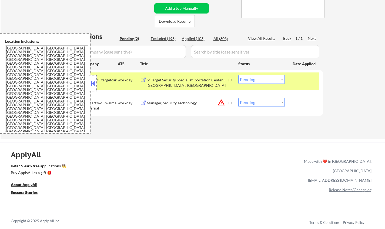
click at [262, 102] on select "Choose an option... Pending Applied Excluded (Questions) Excluded (Expired) Exc…" at bounding box center [261, 102] width 47 height 9
select select ""excluded__location_""
click at [238, 98] on select "Choose an option... Pending Applied Excluded (Questions) Excluded (Expired) Exc…" at bounding box center [261, 102] width 47 height 9
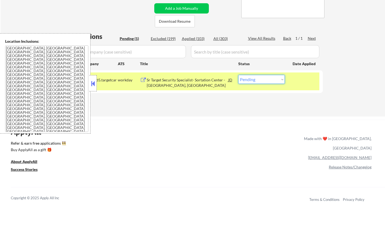
drag, startPoint x: 268, startPoint y: 77, endPoint x: 270, endPoint y: 83, distance: 6.2
click at [268, 77] on select "Choose an option... Pending Applied Excluded (Questions) Excluded (Expired) Exc…" at bounding box center [261, 79] width 47 height 9
select select ""excluded__salary_""
click at [238, 75] on select "Choose an option... Pending Applied Excluded (Questions) Excluded (Expired) Exc…" at bounding box center [261, 79] width 47 height 9
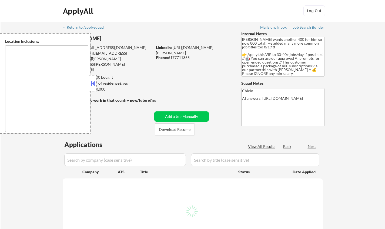
type textarea "[GEOGRAPHIC_DATA], [GEOGRAPHIC_DATA] [GEOGRAPHIC_DATA], [GEOGRAPHIC_DATA] [GEOG…"
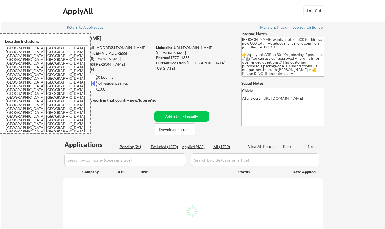
select select ""pending""
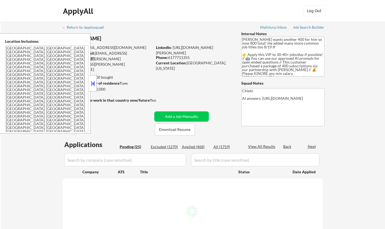
select select ""pending""
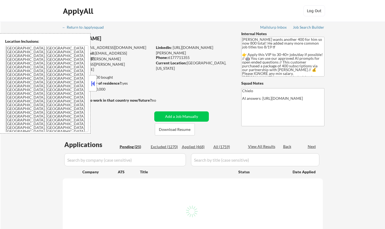
select select ""pending""
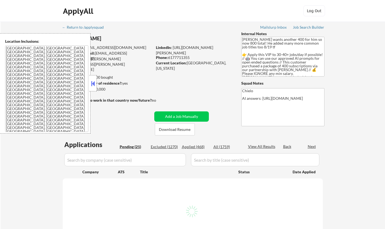
select select ""pending""
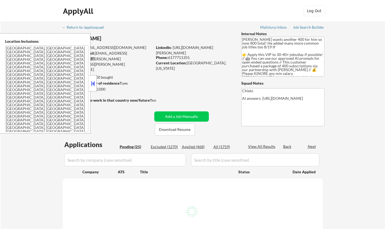
select select ""pending""
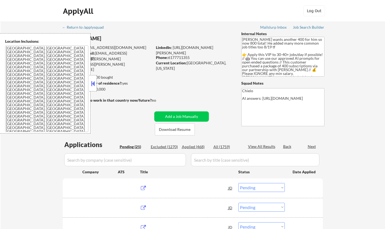
click at [93, 81] on button at bounding box center [93, 83] width 6 height 8
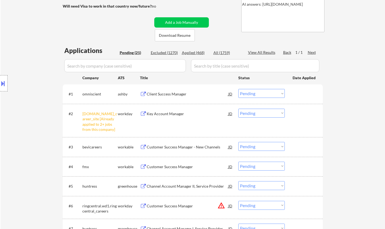
scroll to position [135, 0]
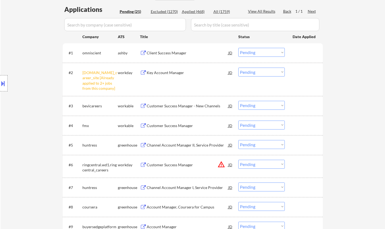
click at [258, 73] on select "Choose an option... Pending Applied Excluded (Questions) Excluded (Expired) Exc…" at bounding box center [261, 72] width 47 height 9
click at [238, 68] on select "Choose an option... Pending Applied Excluded (Questions) Excluded (Expired) Exc…" at bounding box center [261, 72] width 47 height 9
select select ""pending""
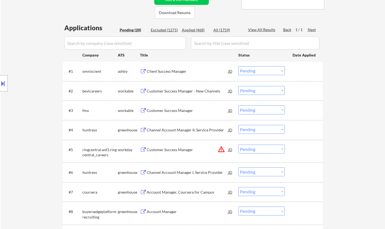
scroll to position [108, 0]
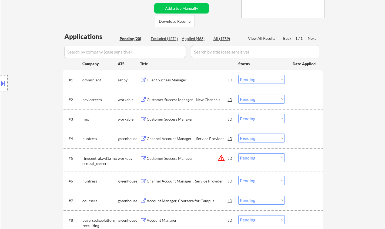
click at [165, 81] on div "Client Success Manager" at bounding box center [188, 79] width 82 height 5
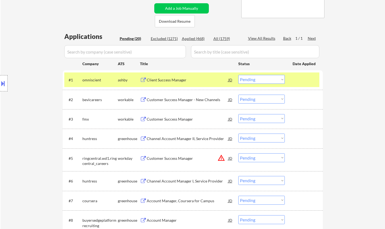
click at [0, 81] on button at bounding box center [3, 83] width 6 height 9
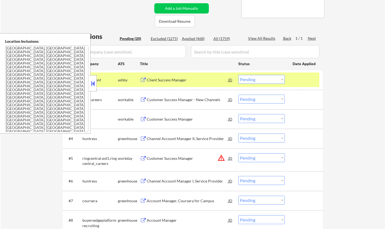
click at [93, 85] on button at bounding box center [93, 83] width 6 height 8
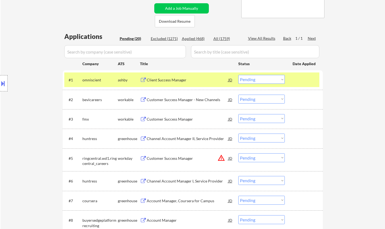
click at [258, 84] on select "Choose an option... Pending Applied Excluded (Questions) Excluded (Expired) Exc…" at bounding box center [261, 79] width 47 height 9
click at [238, 75] on select "Choose an option... Pending Applied Excluded (Questions) Excluded (Expired) Exc…" at bounding box center [261, 79] width 47 height 9
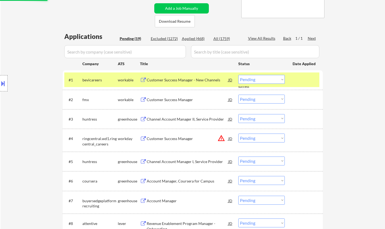
click at [167, 80] on div "Customer Success Manager - New Channels" at bounding box center [188, 79] width 82 height 5
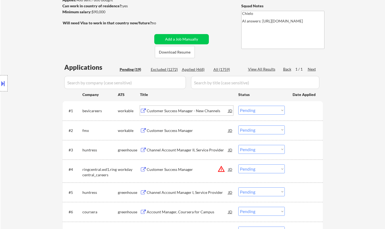
scroll to position [81, 0]
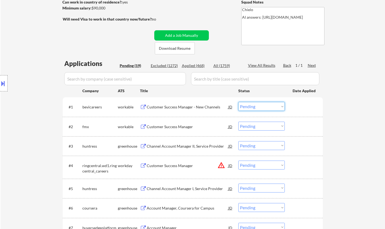
drag, startPoint x: 256, startPoint y: 107, endPoint x: 257, endPoint y: 110, distance: 3.1
click at [256, 107] on select "Choose an option... Pending Applied Excluded (Questions) Excluded (Expired) Exc…" at bounding box center [261, 106] width 47 height 9
click at [238, 102] on select "Choose an option... Pending Applied Excluded (Questions) Excluded (Expired) Exc…" at bounding box center [261, 106] width 47 height 9
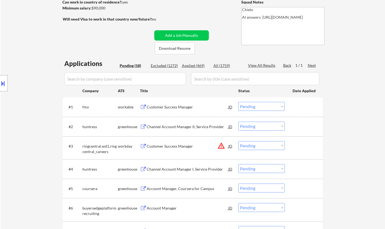
click at [172, 107] on div "Customer Success Manager" at bounding box center [188, 106] width 82 height 5
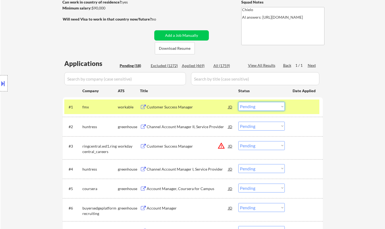
drag, startPoint x: 261, startPoint y: 106, endPoint x: 262, endPoint y: 110, distance: 3.8
click at [261, 106] on select "Choose an option... Pending Applied Excluded (Questions) Excluded (Expired) Exc…" at bounding box center [261, 106] width 47 height 9
click at [238, 102] on select "Choose an option... Pending Applied Excluded (Questions) Excluded (Expired) Exc…" at bounding box center [261, 106] width 47 height 9
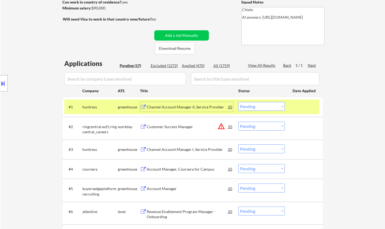
click at [185, 104] on div "Channel Account Manager II, Service Provider" at bounding box center [188, 107] width 82 height 10
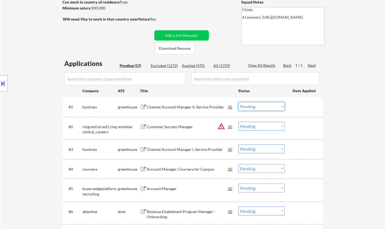
click at [257, 105] on select "Choose an option... Pending Applied Excluded (Questions) Excluded (Expired) Exc…" at bounding box center [261, 106] width 47 height 9
click at [238, 102] on select "Choose an option... Pending Applied Excluded (Questions) Excluded (Expired) Exc…" at bounding box center [261, 106] width 47 height 9
select select ""pending""
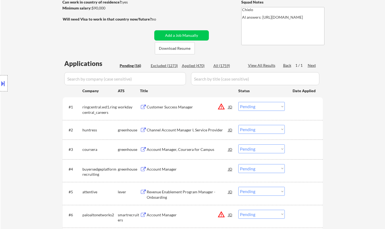
click at [184, 128] on div "Channel Account Manager I, Service Provider" at bounding box center [188, 129] width 82 height 5
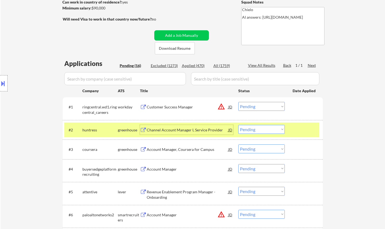
drag, startPoint x: 259, startPoint y: 127, endPoint x: 263, endPoint y: 130, distance: 4.6
click at [259, 127] on select "Choose an option... Pending Applied Excluded (Questions) Excluded (Expired) Exc…" at bounding box center [261, 129] width 47 height 9
click at [238, 125] on select "Choose an option... Pending Applied Excluded (Questions) Excluded (Expired) Exc…" at bounding box center [261, 129] width 47 height 9
click at [230, 108] on div "JD" at bounding box center [230, 107] width 5 height 10
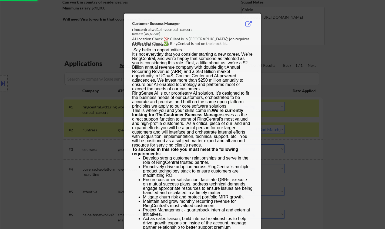
select select ""pending""
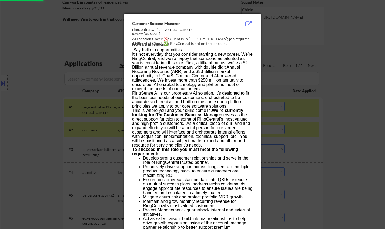
click at [330, 158] on div at bounding box center [192, 114] width 385 height 229
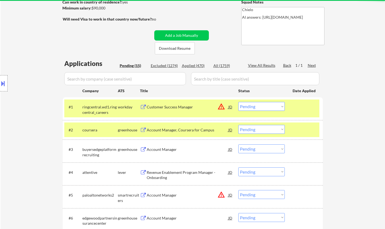
click at [2, 83] on button at bounding box center [3, 83] width 6 height 9
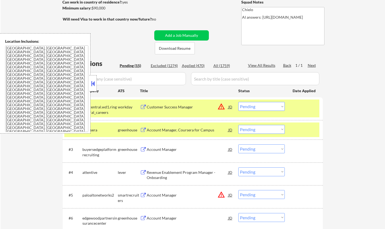
click at [92, 83] on button at bounding box center [93, 83] width 6 height 8
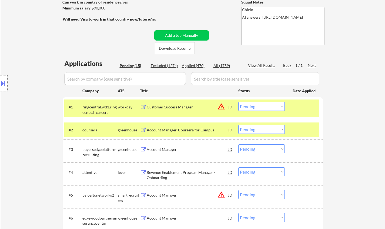
click at [247, 105] on select "Choose an option... Pending Applied Excluded (Questions) Excluded (Expired) Exc…" at bounding box center [261, 106] width 47 height 9
click at [238, 102] on select "Choose an option... Pending Applied Excluded (Questions) Excluded (Expired) Exc…" at bounding box center [261, 106] width 47 height 9
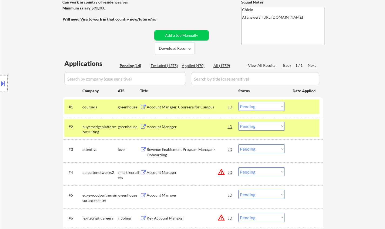
click at [165, 105] on div "Account Manager, Coursera for Campus" at bounding box center [188, 106] width 82 height 5
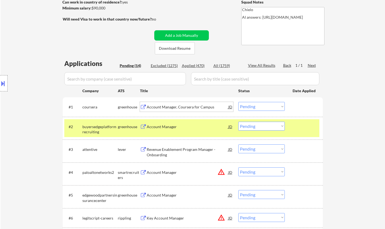
click at [265, 109] on select "Choose an option... Pending Applied Excluded (Questions) Excluded (Expired) Exc…" at bounding box center [261, 106] width 47 height 9
click at [238, 102] on select "Choose an option... Pending Applied Excluded (Questions) Excluded (Expired) Exc…" at bounding box center [261, 106] width 47 height 9
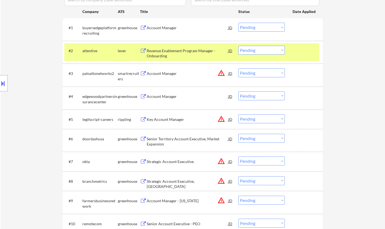
scroll to position [162, 0]
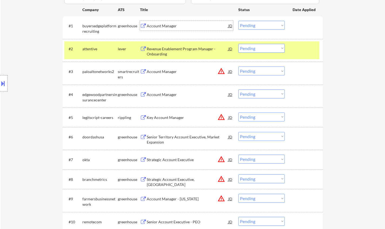
click at [161, 25] on div "Account Manager" at bounding box center [188, 25] width 82 height 5
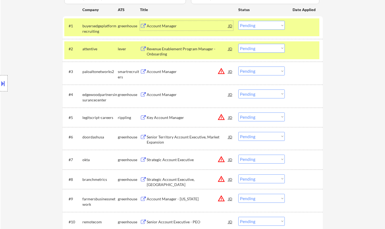
click at [252, 27] on select "Choose an option... Pending Applied Excluded (Questions) Excluded (Expired) Exc…" at bounding box center [261, 25] width 47 height 9
click at [238, 21] on select "Choose an option... Pending Applied Excluded (Questions) Excluded (Expired) Exc…" at bounding box center [261, 25] width 47 height 9
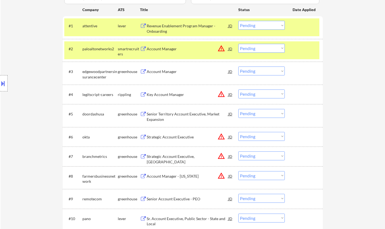
click at [182, 24] on div "Revenue Enablement Program Manager - Onboarding" at bounding box center [188, 28] width 82 height 11
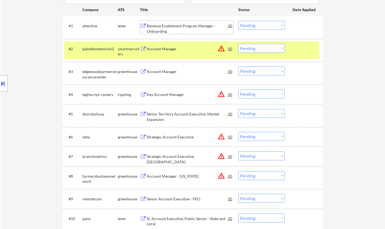
click at [247, 25] on select "Choose an option... Pending Applied Excluded (Questions) Excluded (Expired) Exc…" at bounding box center [261, 25] width 47 height 9
click at [238, 21] on select "Choose an option... Pending Applied Excluded (Questions) Excluded (Expired) Exc…" at bounding box center [261, 25] width 47 height 9
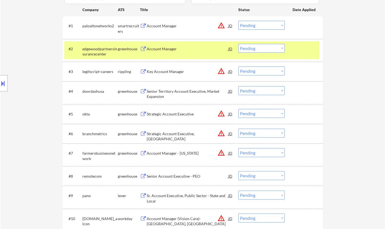
click at [231, 26] on div "JD" at bounding box center [230, 26] width 5 height 10
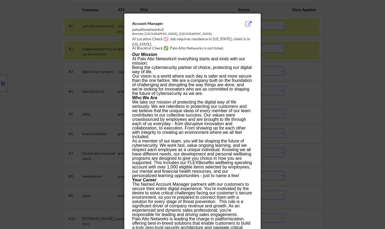
click at [339, 51] on div at bounding box center [192, 114] width 385 height 229
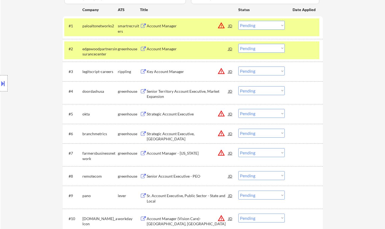
drag, startPoint x: 275, startPoint y: 24, endPoint x: 278, endPoint y: 29, distance: 6.8
click at [275, 24] on select "Choose an option... Pending Applied Excluded (Questions) Excluded (Expired) Exc…" at bounding box center [261, 25] width 47 height 9
click at [238, 21] on select "Choose an option... Pending Applied Excluded (Questions) Excluded (Expired) Exc…" at bounding box center [261, 25] width 47 height 9
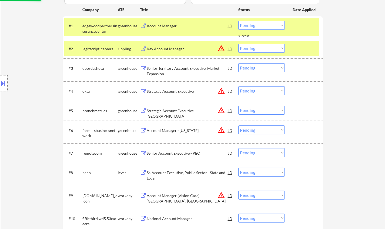
click at [162, 23] on div "Account Manager" at bounding box center [188, 26] width 82 height 10
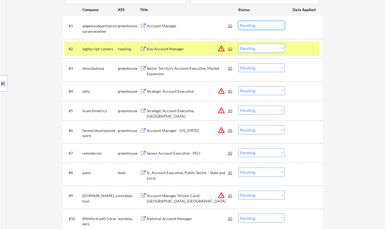
click at [258, 27] on select "Choose an option... Pending Applied Excluded (Questions) Excluded (Expired) Exc…" at bounding box center [261, 25] width 47 height 9
click at [238, 21] on select "Choose an option... Pending Applied Excluded (Questions) Excluded (Expired) Exc…" at bounding box center [261, 25] width 47 height 9
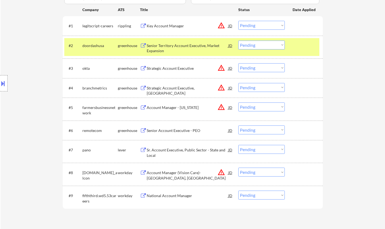
drag, startPoint x: 230, startPoint y: 28, endPoint x: 230, endPoint y: 44, distance: 16.5
click at [229, 28] on div "JD" at bounding box center [230, 26] width 5 height 10
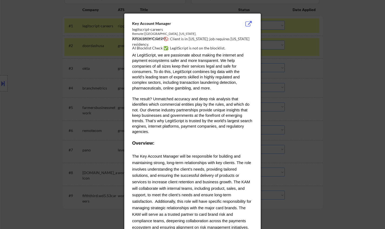
click at [332, 117] on div at bounding box center [192, 114] width 385 height 229
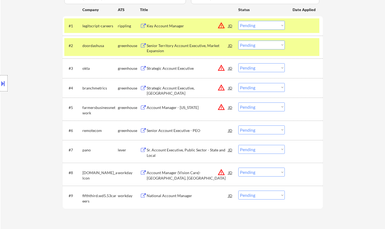
click at [278, 26] on select "Choose an option... Pending Applied Excluded (Questions) Excluded (Expired) Exc…" at bounding box center [261, 25] width 47 height 9
click at [238, 21] on select "Choose an option... Pending Applied Excluded (Questions) Excluded (Expired) Exc…" at bounding box center [261, 25] width 47 height 9
select select ""pending""
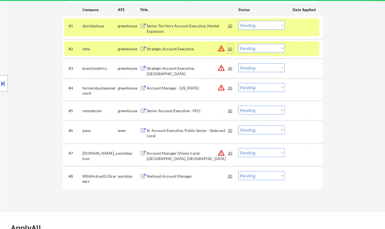
click at [230, 49] on div "JD" at bounding box center [230, 49] width 5 height 10
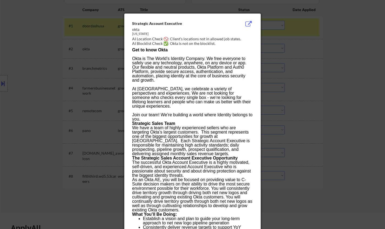
click at [338, 99] on div at bounding box center [192, 114] width 385 height 229
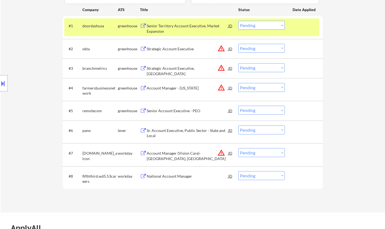
click at [270, 50] on select "Choose an option... Pending Applied Excluded (Questions) Excluded (Expired) Exc…" at bounding box center [261, 48] width 47 height 9
click at [238, 44] on select "Choose an option... Pending Applied Excluded (Questions) Excluded (Expired) Exc…" at bounding box center [261, 48] width 47 height 9
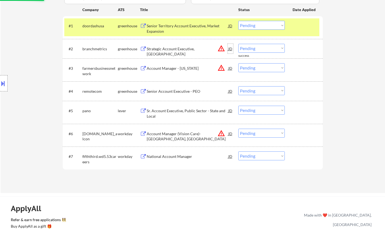
click at [229, 51] on div "JD" at bounding box center [230, 49] width 5 height 10
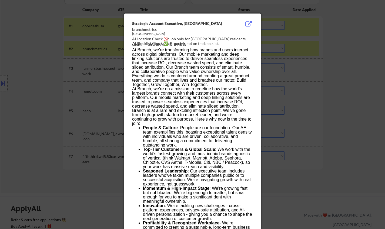
click at [356, 101] on div at bounding box center [192, 114] width 385 height 229
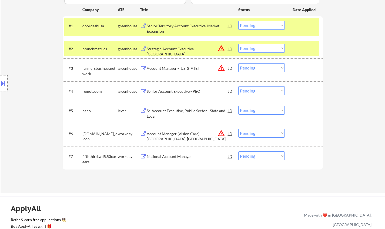
click at [273, 49] on select "Choose an option... Pending Applied Excluded (Questions) Excluded (Expired) Exc…" at bounding box center [261, 48] width 47 height 9
click at [238, 44] on select "Choose an option... Pending Applied Excluded (Questions) Excluded (Expired) Exc…" at bounding box center [261, 48] width 47 height 9
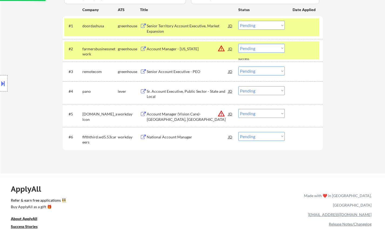
click at [229, 47] on div "JD" at bounding box center [230, 49] width 5 height 10
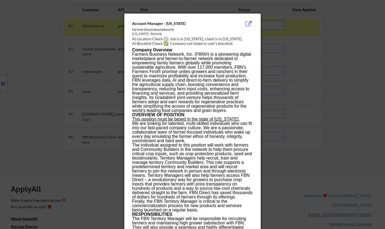
click at [339, 115] on div at bounding box center [192, 114] width 385 height 229
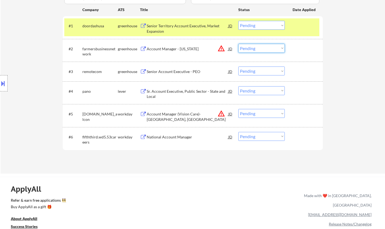
click at [258, 51] on select "Choose an option... Pending Applied Excluded (Questions) Excluded (Expired) Exc…" at bounding box center [261, 48] width 47 height 9
click at [238, 44] on select "Choose an option... Pending Applied Excluded (Questions) Excluded (Expired) Exc…" at bounding box center [261, 48] width 47 height 9
select select ""pending""
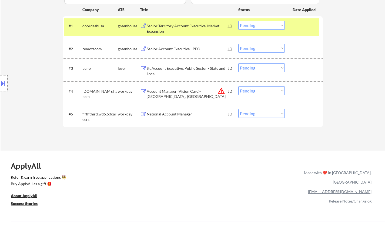
click at [231, 92] on div "JD" at bounding box center [230, 91] width 5 height 10
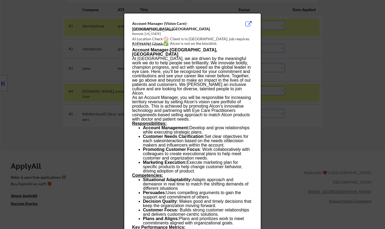
click at [344, 106] on div at bounding box center [192, 114] width 385 height 229
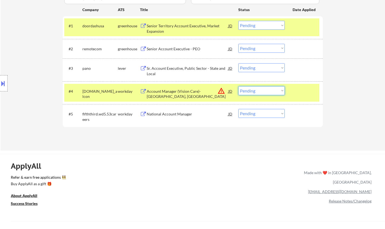
click at [279, 93] on select "Choose an option... Pending Applied Excluded (Questions) Excluded (Expired) Exc…" at bounding box center [261, 90] width 47 height 9
click at [238, 86] on select "Choose an option... Pending Applied Excluded (Questions) Excluded (Expired) Exc…" at bounding box center [261, 90] width 47 height 9
select select ""pending""
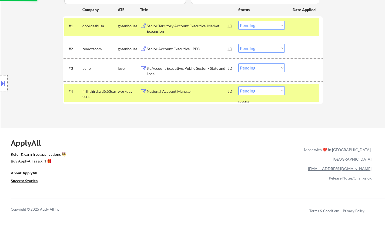
click at [165, 27] on div "Senior Territory Account Executive, Market Expansion" at bounding box center [188, 28] width 82 height 11
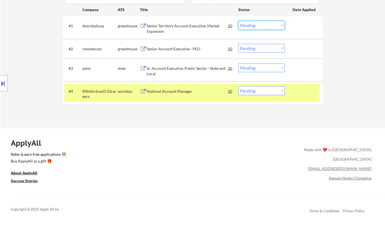
drag, startPoint x: 261, startPoint y: 26, endPoint x: 261, endPoint y: 29, distance: 3.0
click at [261, 26] on select "Choose an option... Pending Applied Excluded (Questions) Excluded (Expired) Exc…" at bounding box center [261, 25] width 47 height 9
click at [238, 21] on select "Choose an option... Pending Applied Excluded (Questions) Excluded (Expired) Exc…" at bounding box center [261, 25] width 47 height 9
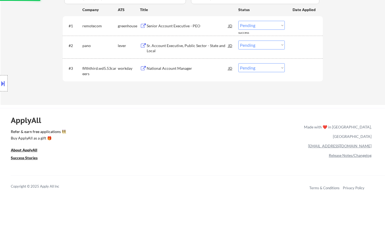
click at [174, 26] on div "Senior Account Executive - PEO" at bounding box center [188, 25] width 82 height 5
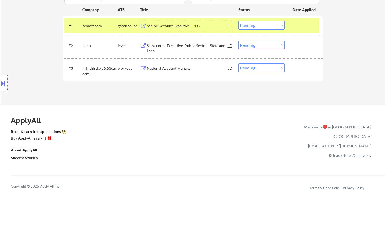
click at [254, 26] on select "Choose an option... Pending Applied Excluded (Questions) Excluded (Expired) Exc…" at bounding box center [261, 25] width 47 height 9
click at [238, 21] on select "Choose an option... Pending Applied Excluded (Questions) Excluded (Expired) Exc…" at bounding box center [261, 25] width 47 height 9
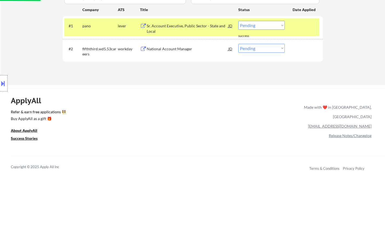
click at [174, 25] on div "Sr. Account Executive, Public Sector - State and Local" at bounding box center [188, 28] width 82 height 11
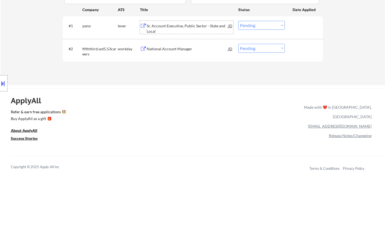
click at [275, 21] on div "#1 pano lever Sr. Account Executive, Public Sector - State and Local JD warning…" at bounding box center [191, 27] width 255 height 18
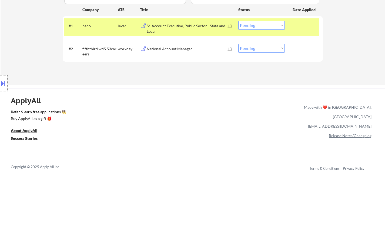
drag, startPoint x: 275, startPoint y: 26, endPoint x: 275, endPoint y: 29, distance: 3.5
click at [275, 26] on select "Choose an option... Pending Applied Excluded (Questions) Excluded (Expired) Exc…" at bounding box center [261, 25] width 47 height 9
click at [238, 21] on select "Choose an option... Pending Applied Excluded (Questions) Excluded (Expired) Exc…" at bounding box center [261, 25] width 47 height 9
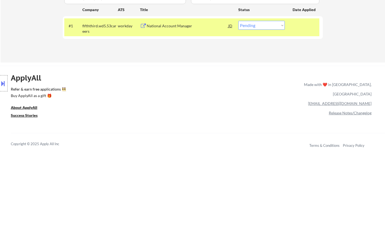
click at [163, 26] on div "National Account Manager" at bounding box center [188, 25] width 82 height 5
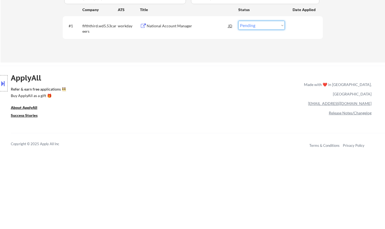
drag, startPoint x: 263, startPoint y: 24, endPoint x: 267, endPoint y: 29, distance: 6.3
click at [264, 24] on select "Choose an option... Pending Applied Excluded (Questions) Excluded (Expired) Exc…" at bounding box center [261, 25] width 47 height 9
select select ""excluded""
click at [238, 21] on select "Choose an option... Pending Applied Excluded (Questions) Excluded (Expired) Exc…" at bounding box center [261, 25] width 47 height 9
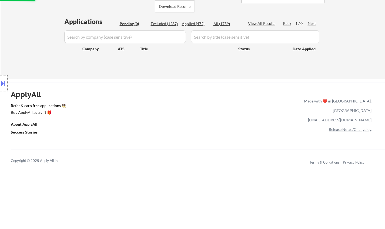
scroll to position [81, 0]
